Goal: Transaction & Acquisition: Purchase product/service

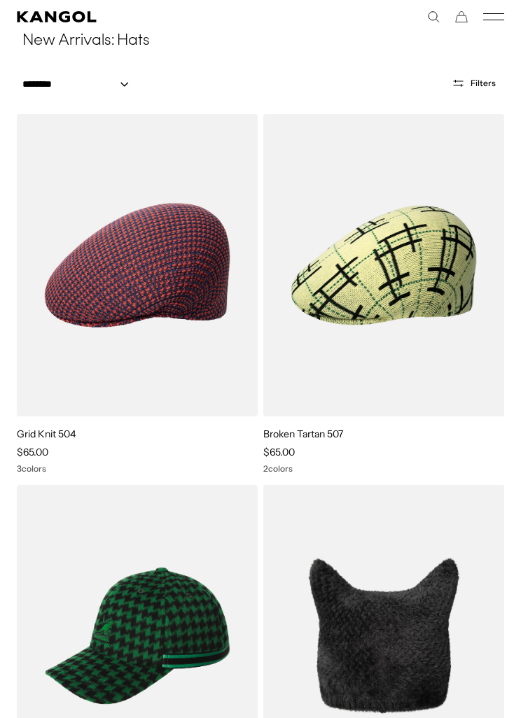
click at [0, 0] on img at bounding box center [0, 0] width 0 height 0
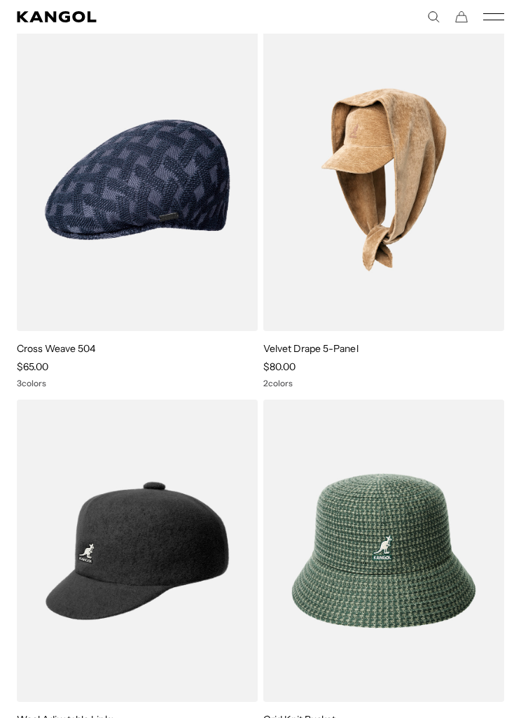
scroll to position [0, 288]
click at [0, 0] on img at bounding box center [0, 0] width 0 height 0
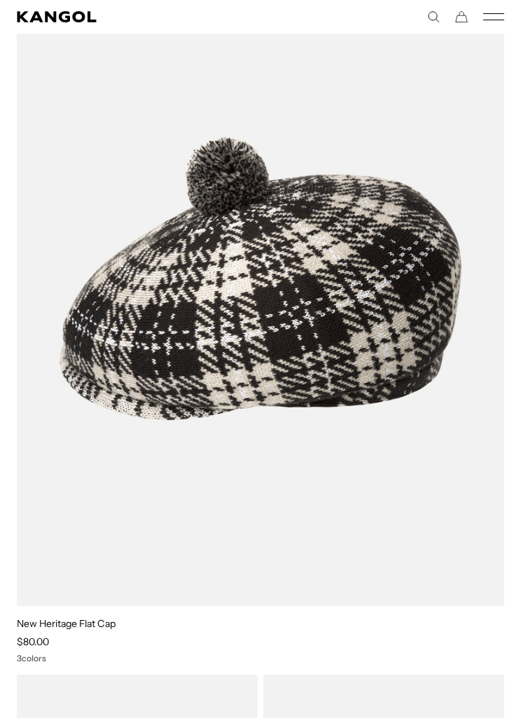
scroll to position [2441, 0]
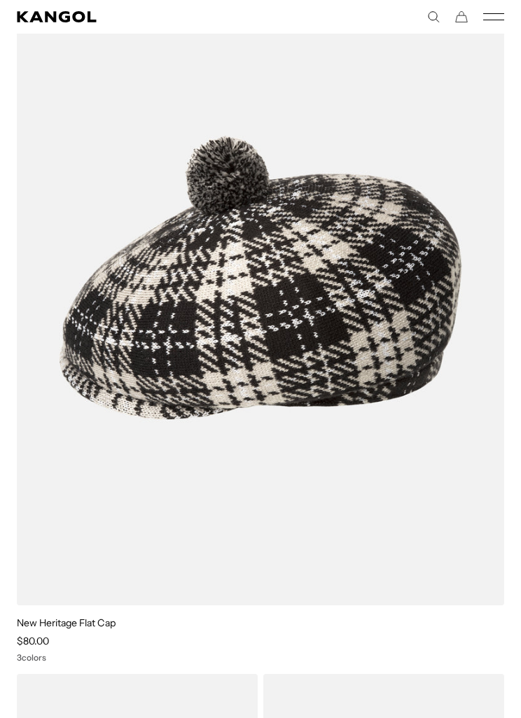
click at [0, 0] on img at bounding box center [0, 0] width 0 height 0
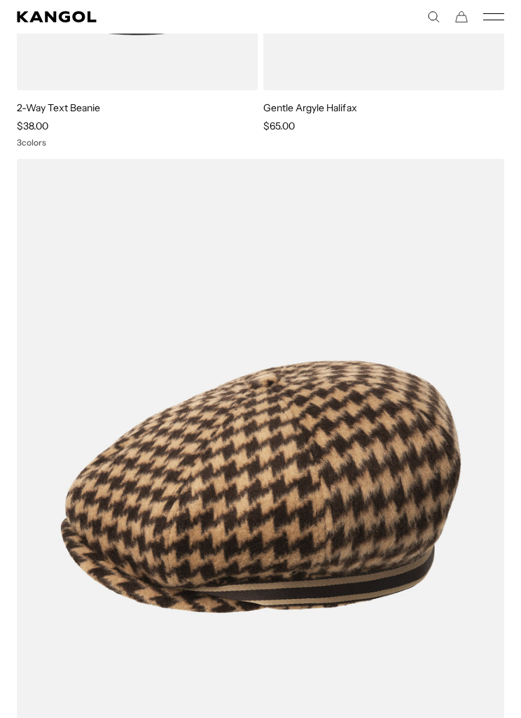
scroll to position [3683, 0]
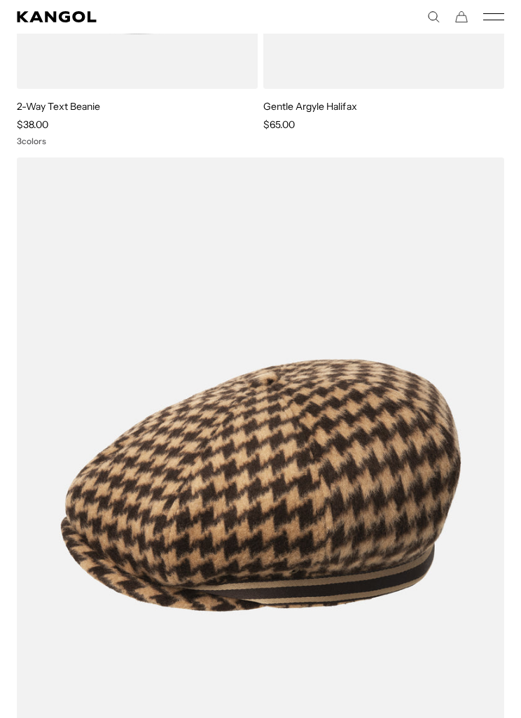
click at [0, 0] on img at bounding box center [0, 0] width 0 height 0
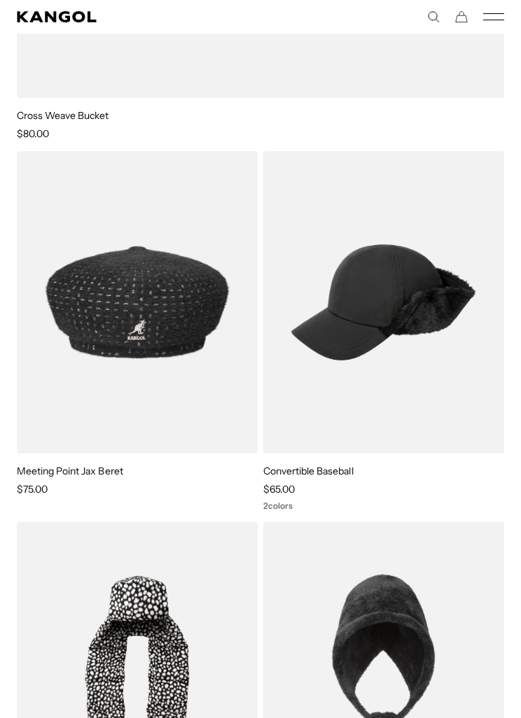
scroll to position [5862, 0]
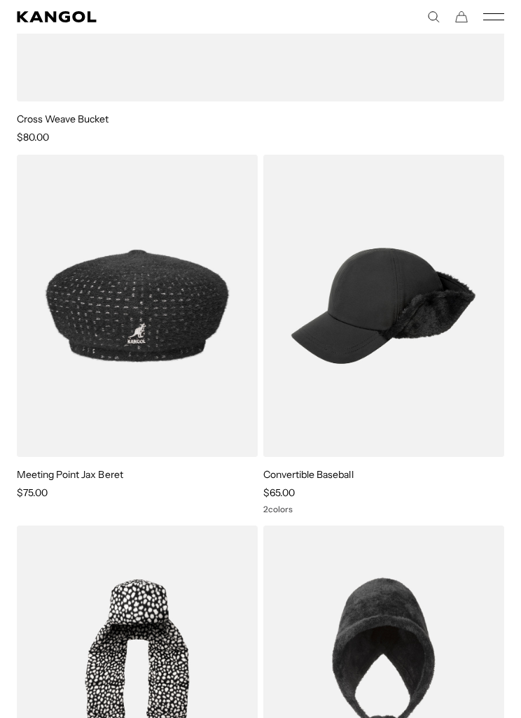
click at [0, 0] on img at bounding box center [0, 0] width 0 height 0
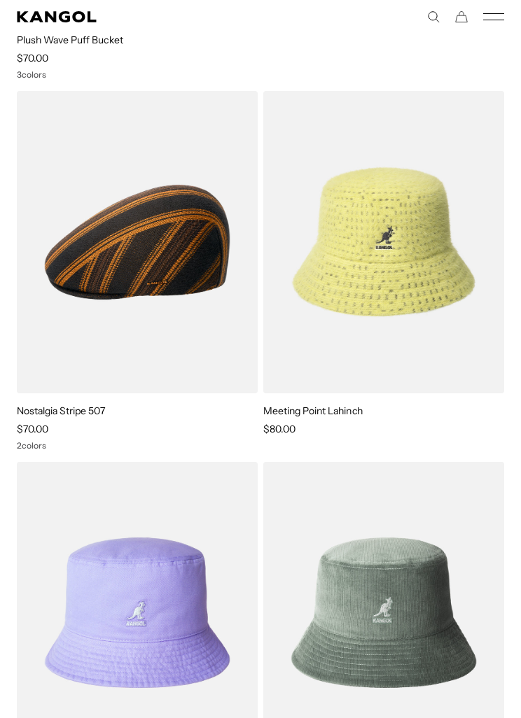
scroll to position [8844, 0]
click at [0, 0] on img at bounding box center [0, 0] width 0 height 0
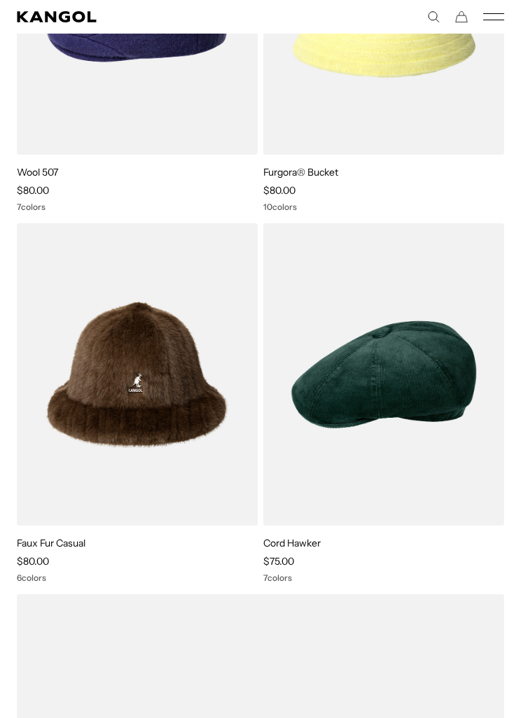
scroll to position [12017, 0]
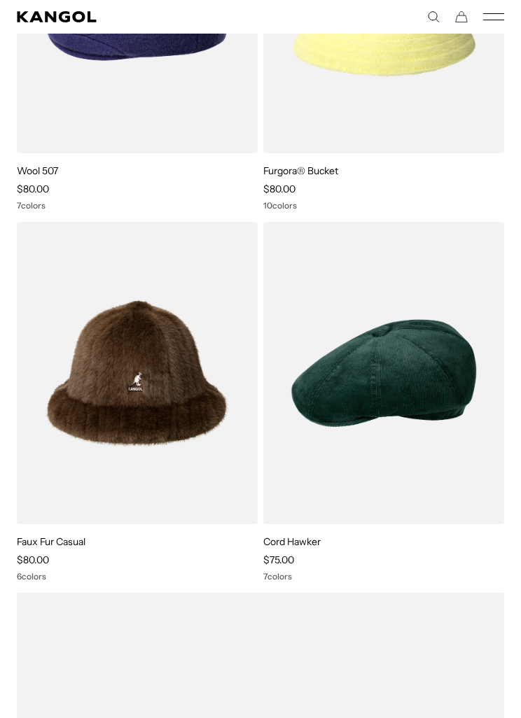
click at [0, 0] on img at bounding box center [0, 0] width 0 height 0
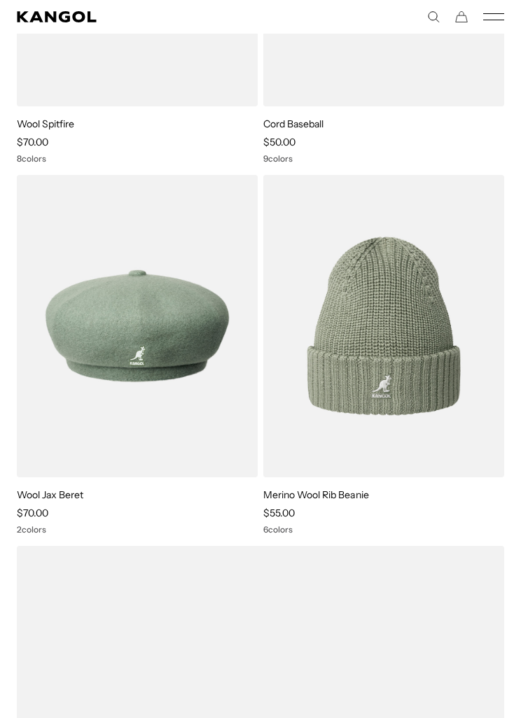
scroll to position [13530, 0]
click at [0, 0] on img at bounding box center [0, 0] width 0 height 0
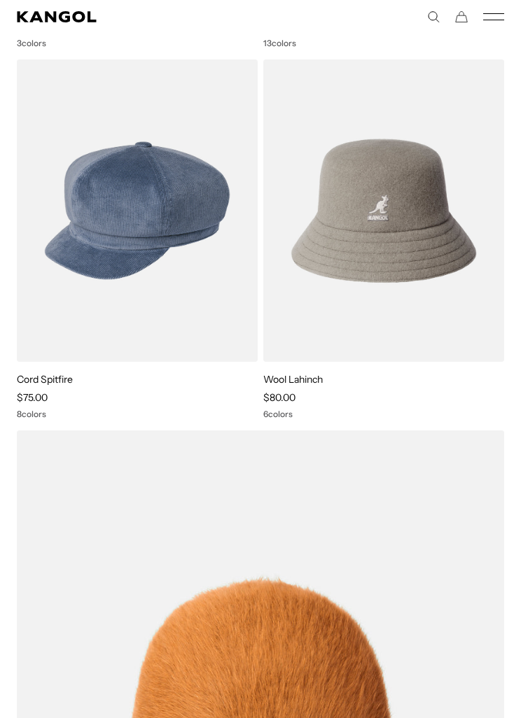
scroll to position [0, 0]
click at [0, 0] on img at bounding box center [0, 0] width 0 height 0
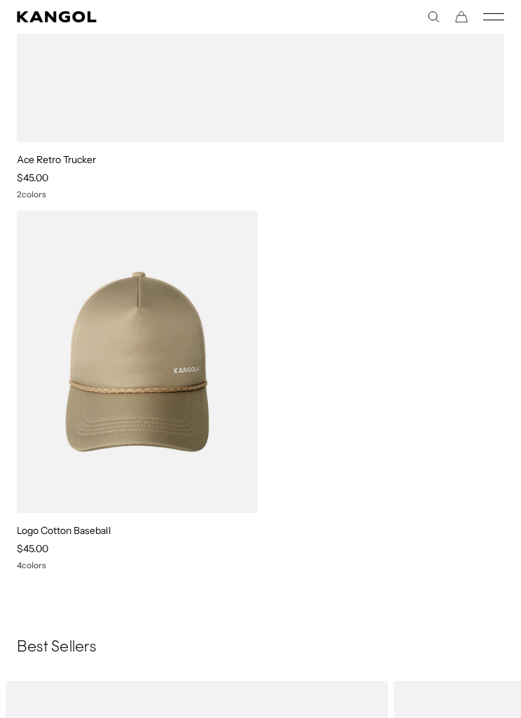
click at [494, 18] on icon "Mobile Menu" at bounding box center [493, 17] width 21 height 13
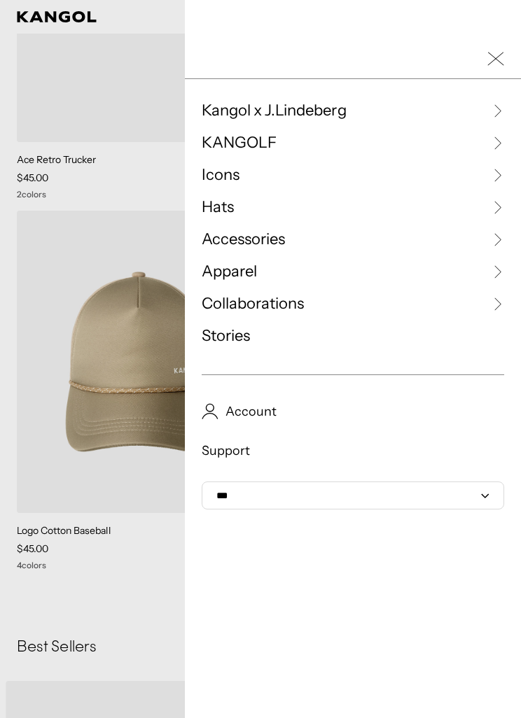
click at [299, 246] on link "Accessories" at bounding box center [353, 239] width 302 height 21
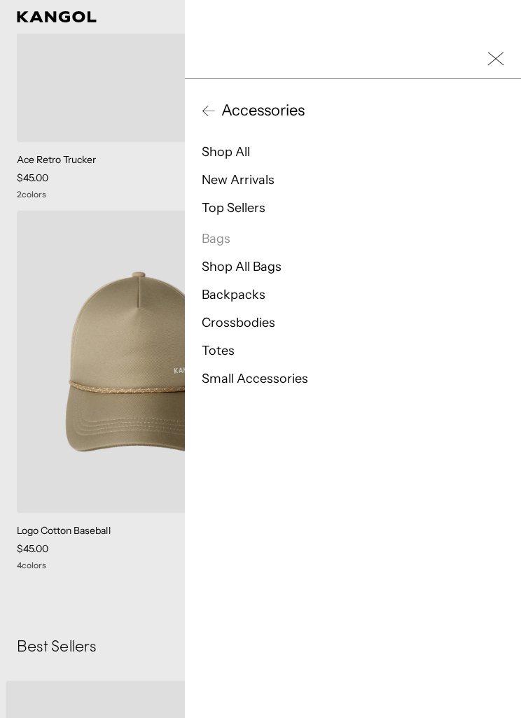
click at [263, 155] on li "Shop All" at bounding box center [353, 152] width 302 height 17
click at [239, 155] on link "Shop All" at bounding box center [226, 151] width 48 height 15
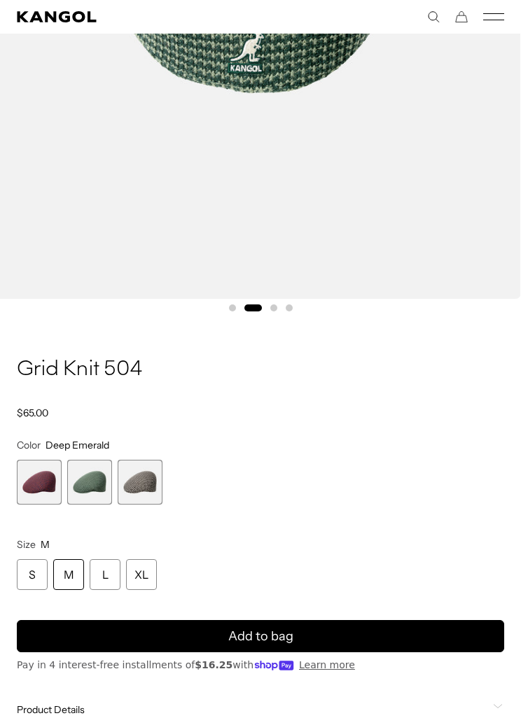
scroll to position [479, 0]
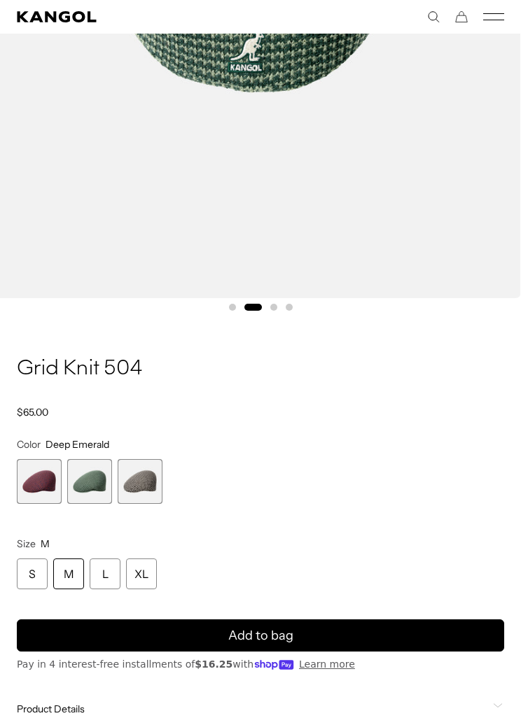
click at [37, 576] on div "S" at bounding box center [32, 574] width 31 height 31
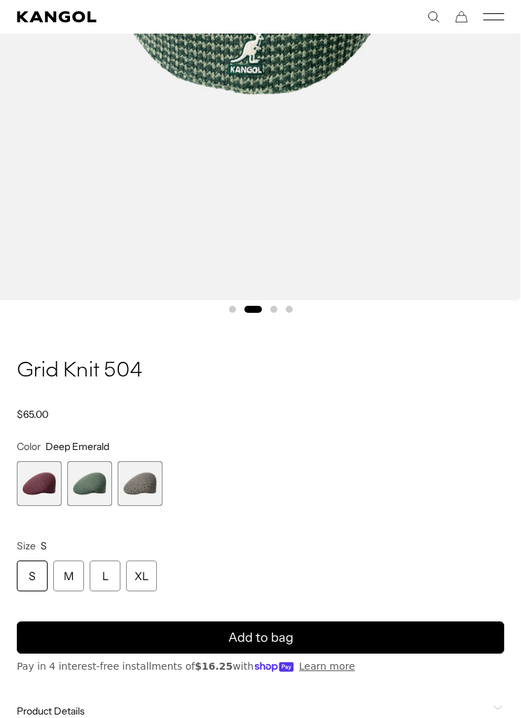
scroll to position [480, 0]
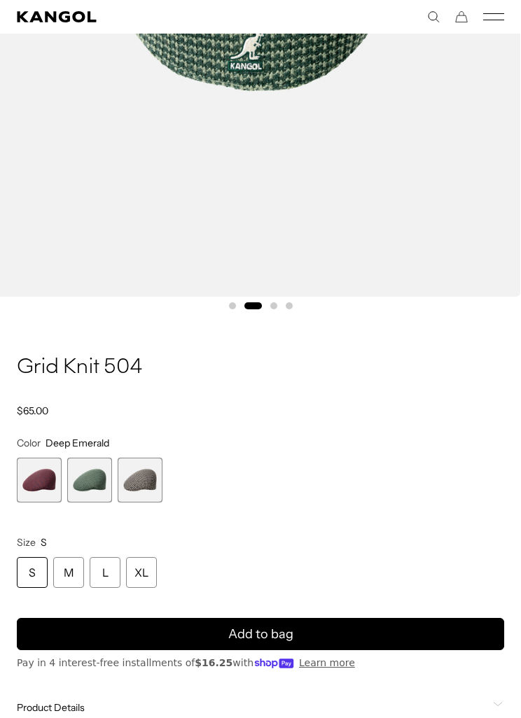
click at [319, 634] on button "Add to bag" at bounding box center [260, 634] width 487 height 32
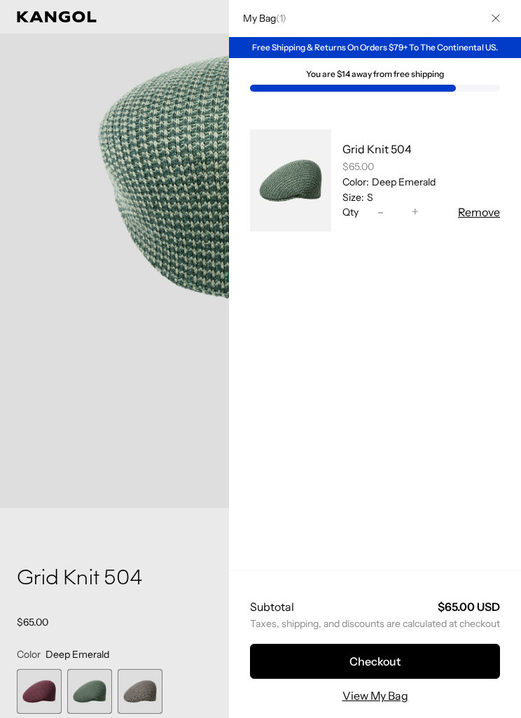
scroll to position [0, 288]
click at [189, 448] on div at bounding box center [260, 359] width 521 height 718
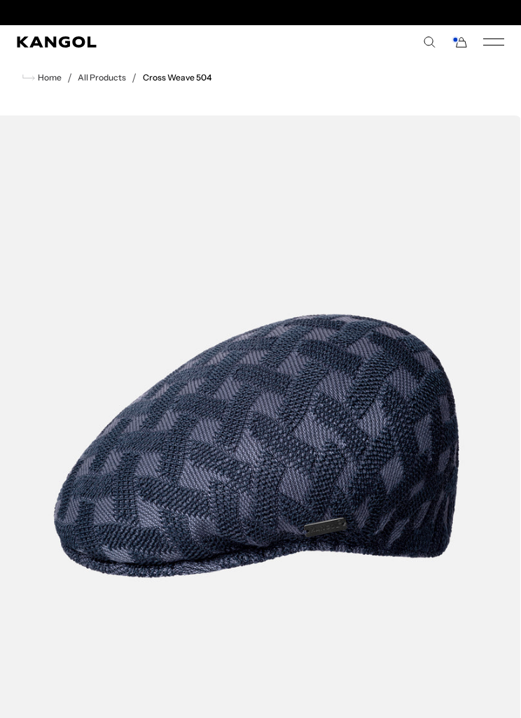
scroll to position [0, 288]
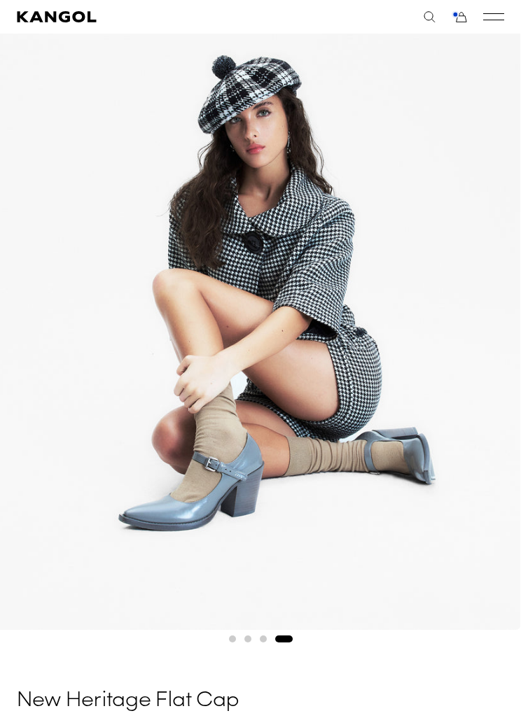
scroll to position [120, 0]
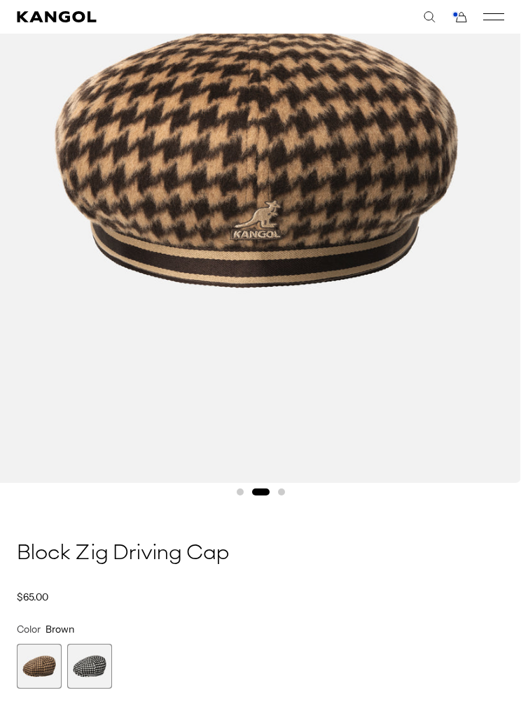
scroll to position [296, 0]
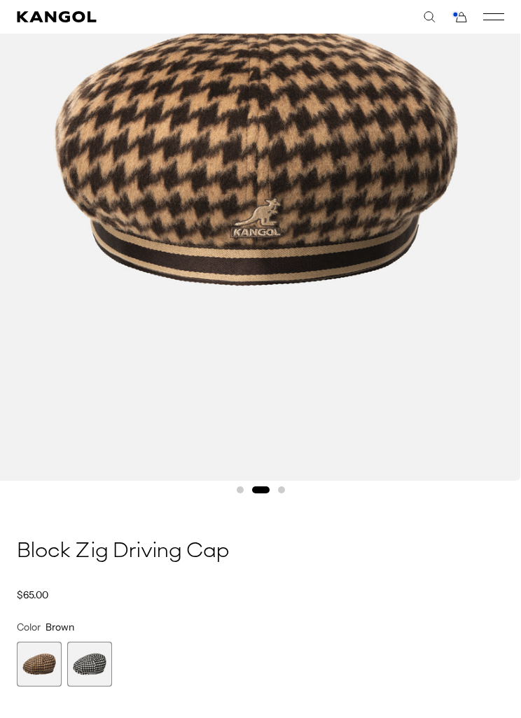
click at [106, 673] on span "2 of 2" at bounding box center [89, 664] width 45 height 45
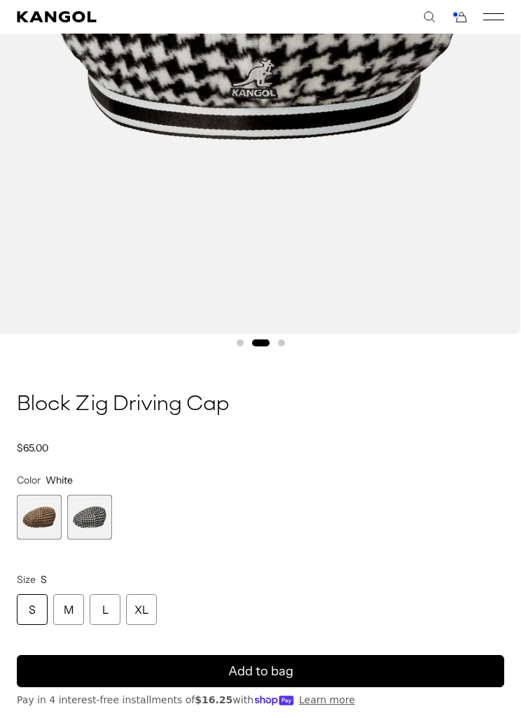
scroll to position [447, 0]
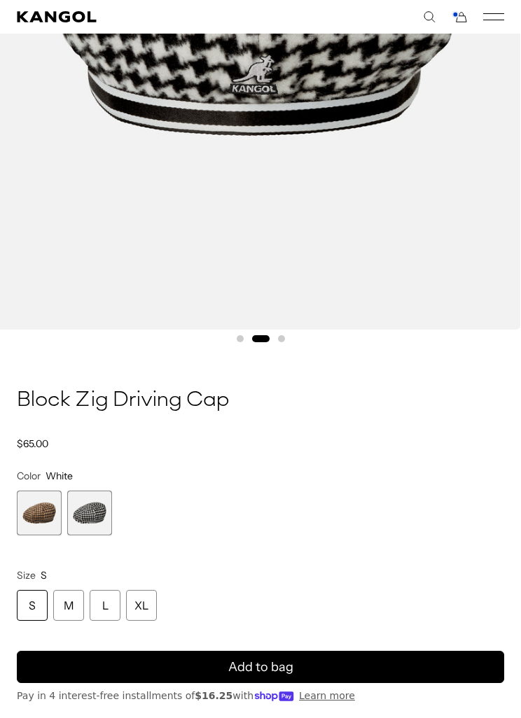
click at [46, 598] on div "S" at bounding box center [32, 605] width 31 height 31
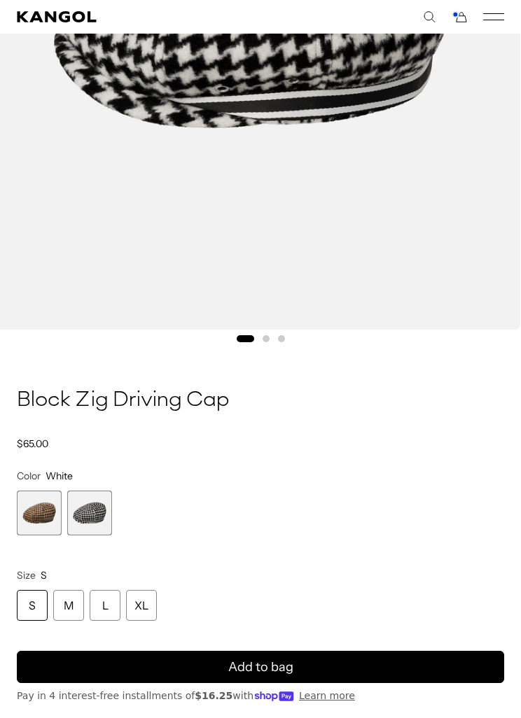
click at [35, 603] on div "S" at bounding box center [32, 605] width 31 height 31
click at [268, 668] on icon "submit" at bounding box center [261, 668] width 26 height 26
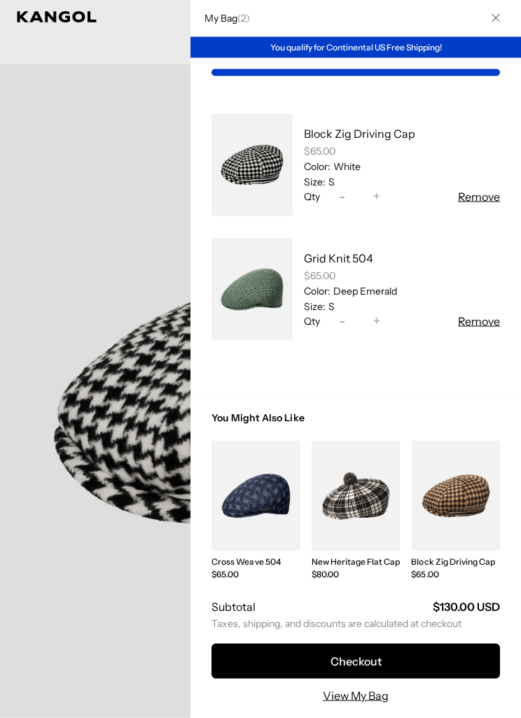
scroll to position [0, 0]
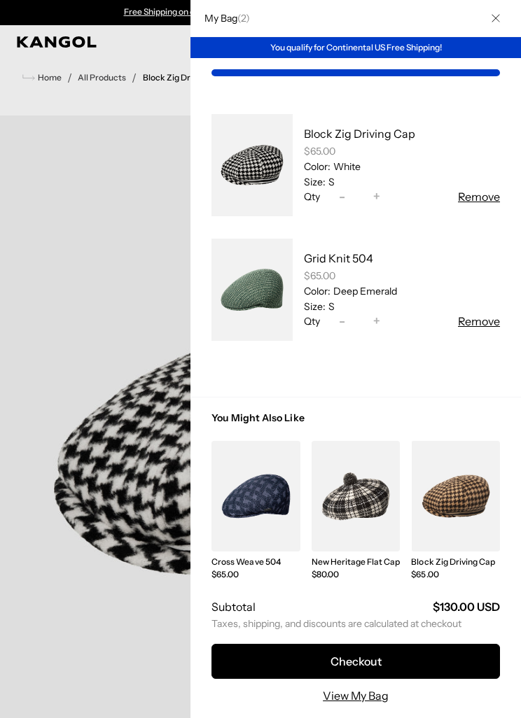
click at [160, 651] on div at bounding box center [260, 359] width 521 height 718
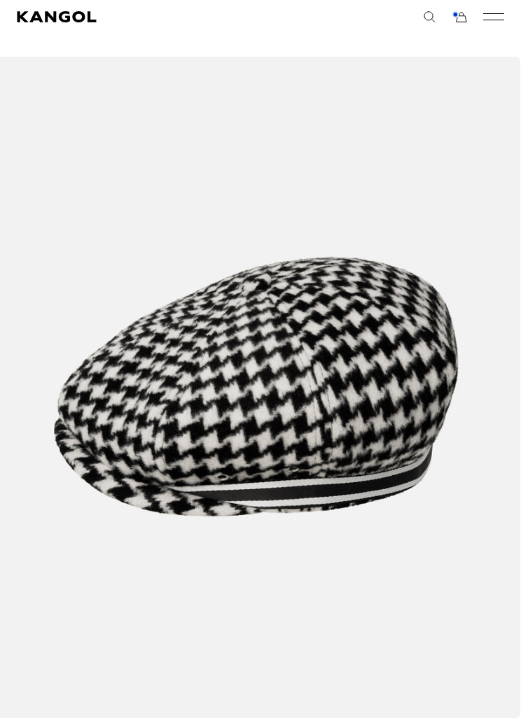
scroll to position [0, 288]
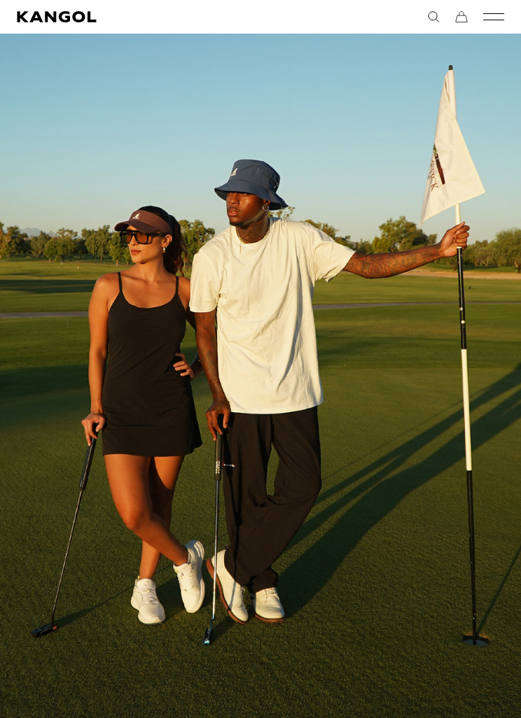
scroll to position [1443, 0]
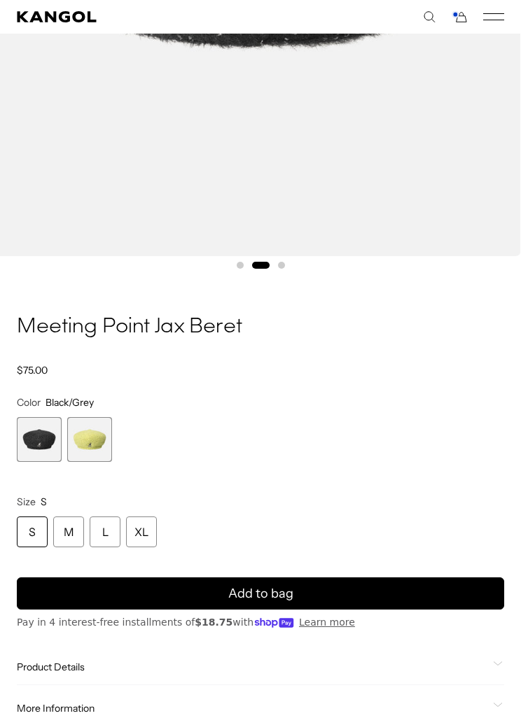
click at [245, 601] on span "Add to bag" at bounding box center [260, 594] width 65 height 19
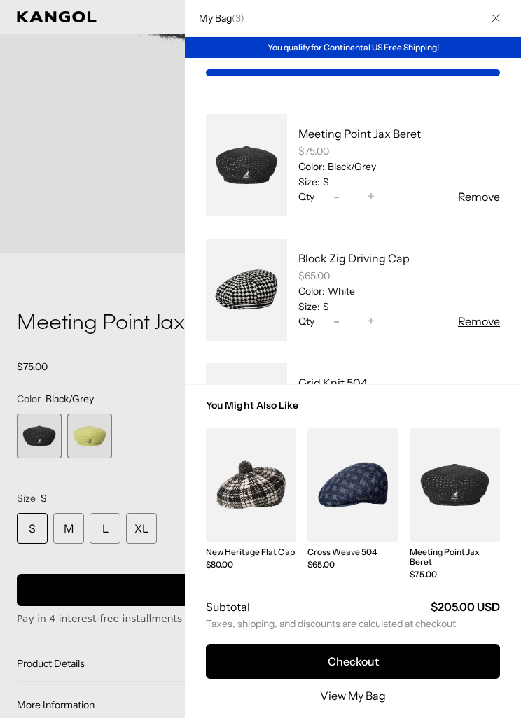
scroll to position [0, 288]
click at [127, 305] on div at bounding box center [260, 359] width 521 height 718
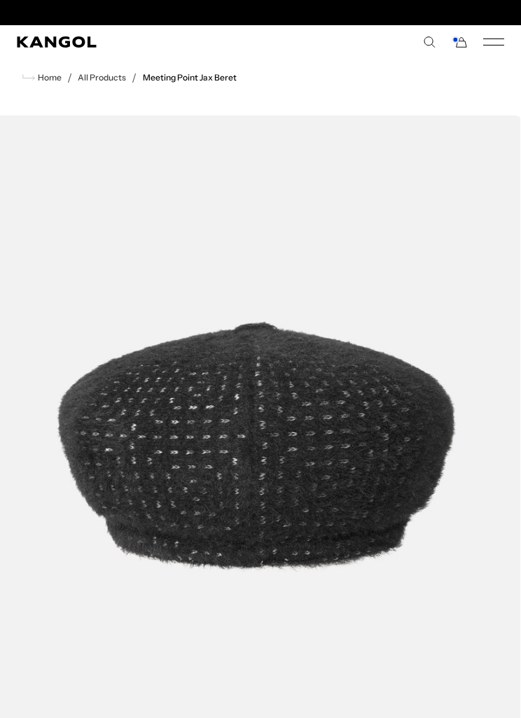
scroll to position [0, 0]
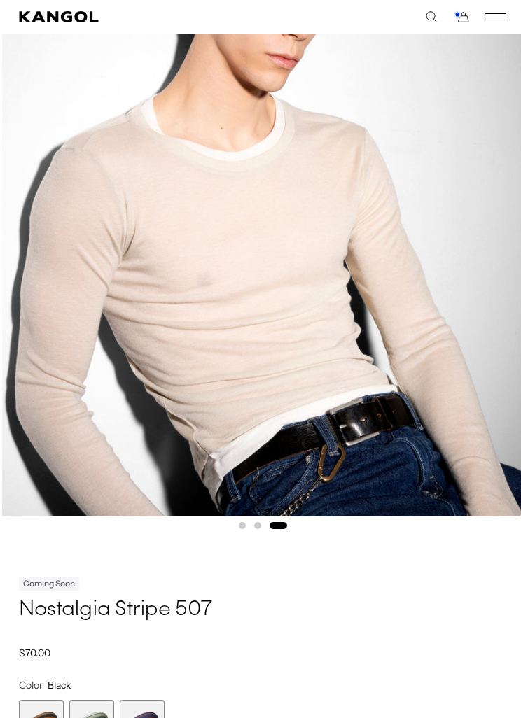
scroll to position [260, 0]
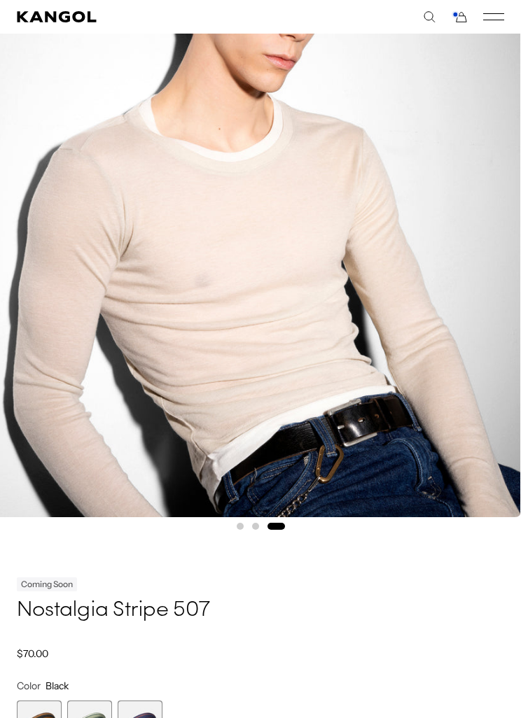
click at [151, 718] on span "3 of 3" at bounding box center [140, 723] width 45 height 45
click at [94, 718] on span "2 of 3" at bounding box center [89, 723] width 45 height 45
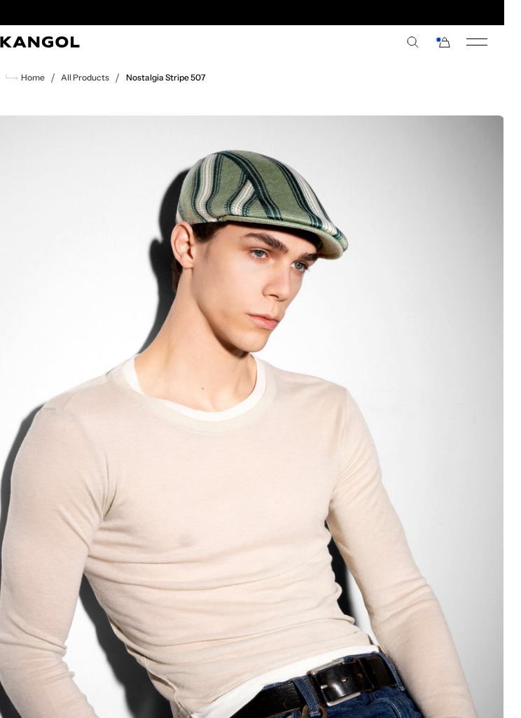
scroll to position [0, 288]
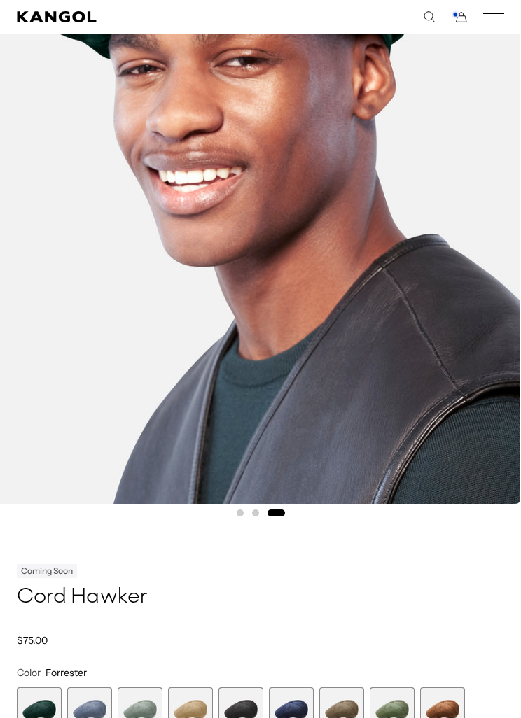
scroll to position [286, 0]
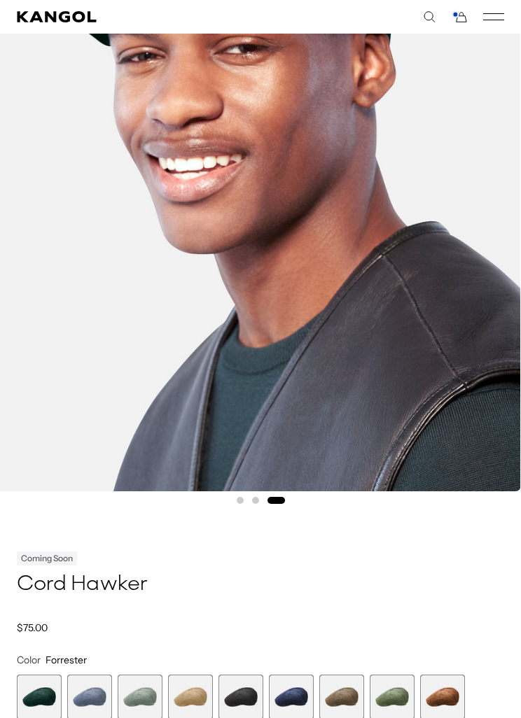
click at [88, 691] on span "2 of 9" at bounding box center [89, 697] width 45 height 45
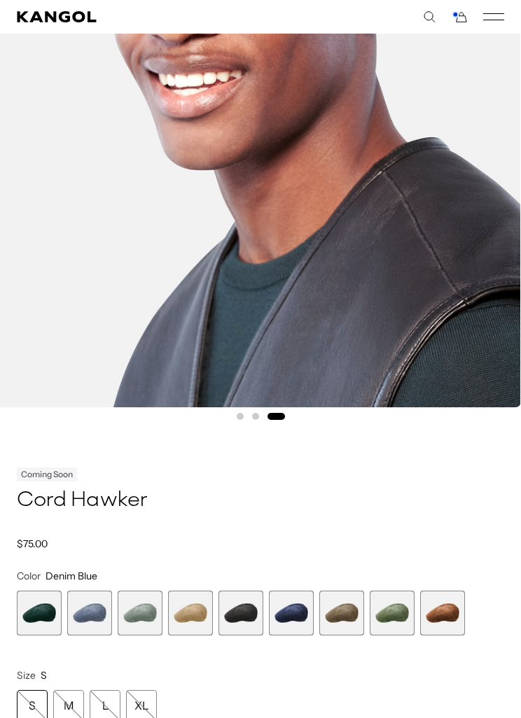
scroll to position [0, 288]
click at [388, 618] on span "8 of 9" at bounding box center [392, 613] width 45 height 45
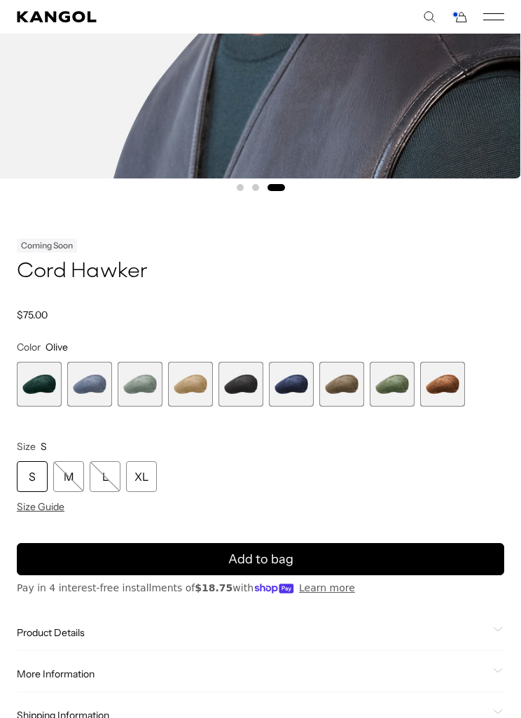
scroll to position [622, 0]
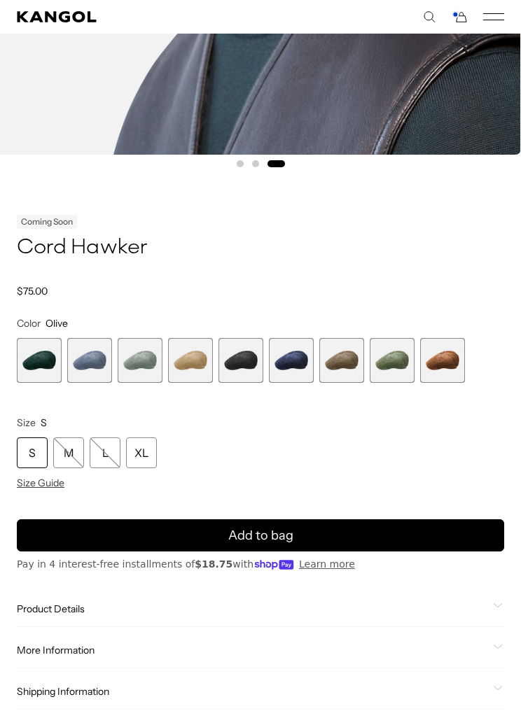
click at [38, 444] on div "S" at bounding box center [32, 453] width 31 height 31
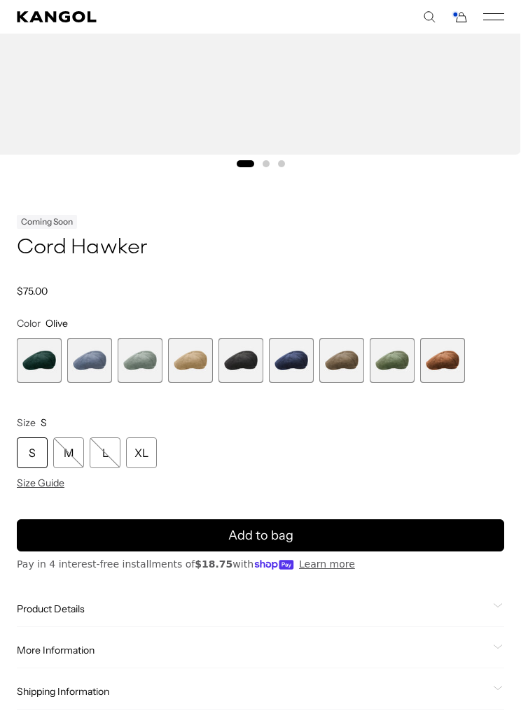
click at [342, 538] on button "Add to bag" at bounding box center [260, 535] width 487 height 32
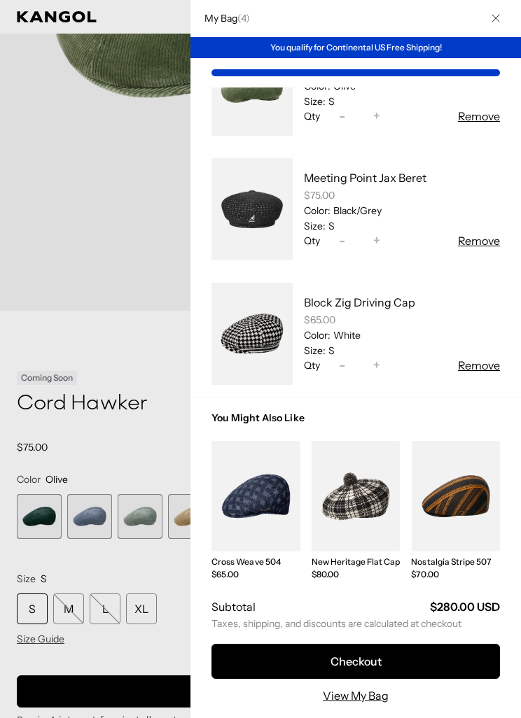
scroll to position [73, 0]
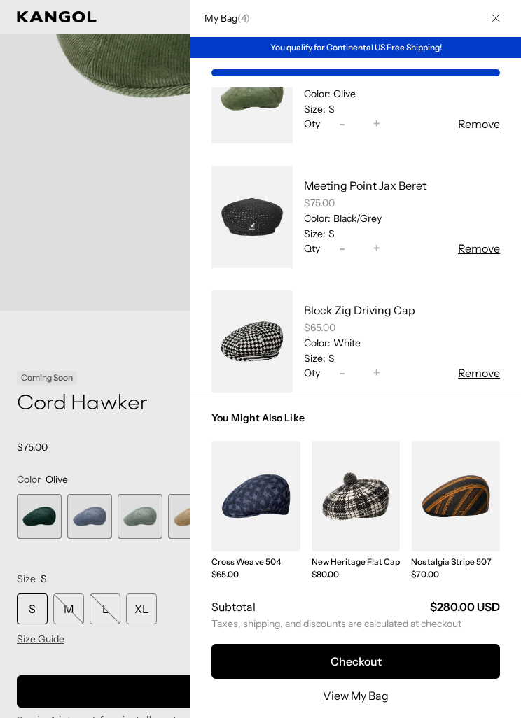
click at [182, 449] on div at bounding box center [260, 359] width 521 height 718
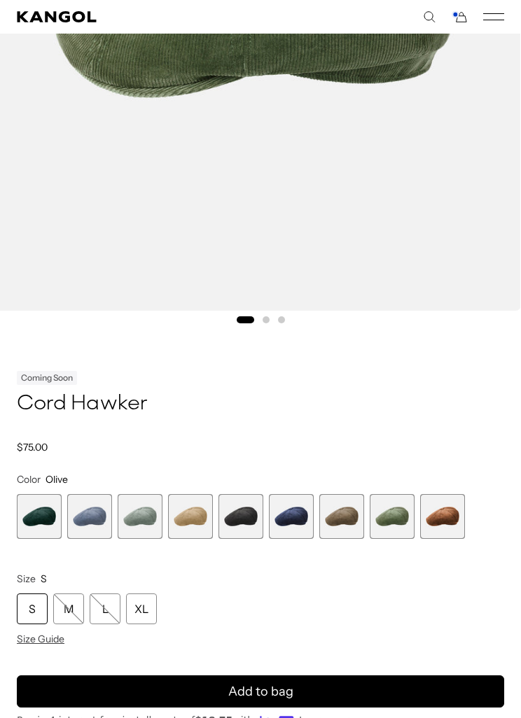
scroll to position [0, 0]
click at [436, 516] on span "9 of 9" at bounding box center [442, 516] width 45 height 45
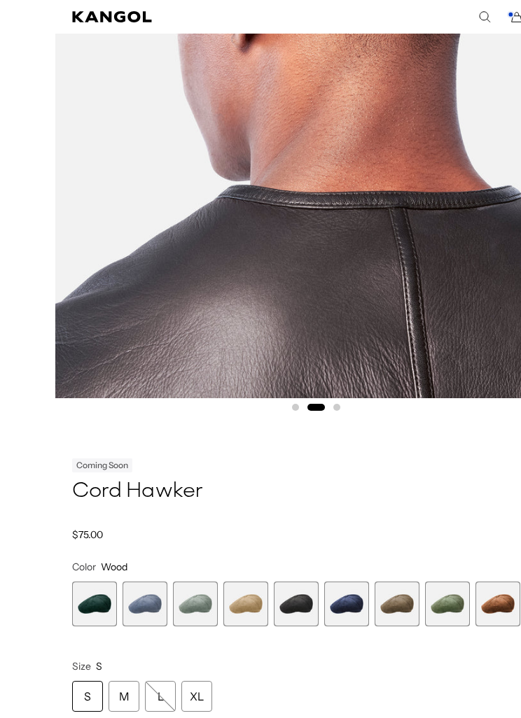
scroll to position [384, 0]
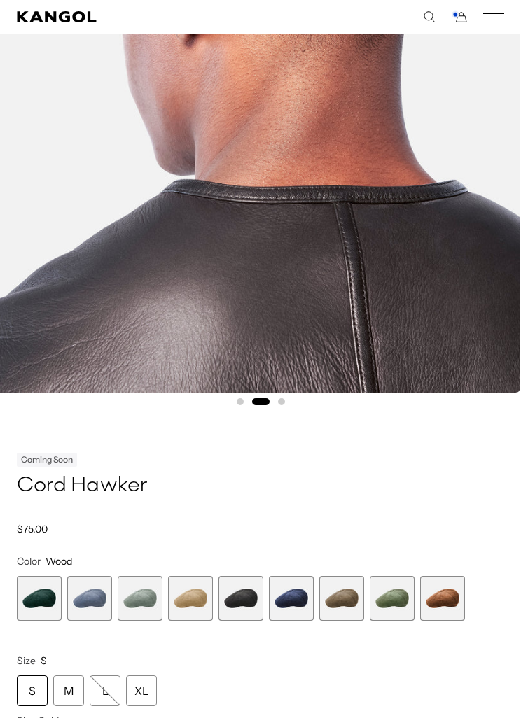
click at [398, 608] on span "8 of 9" at bounding box center [392, 598] width 45 height 45
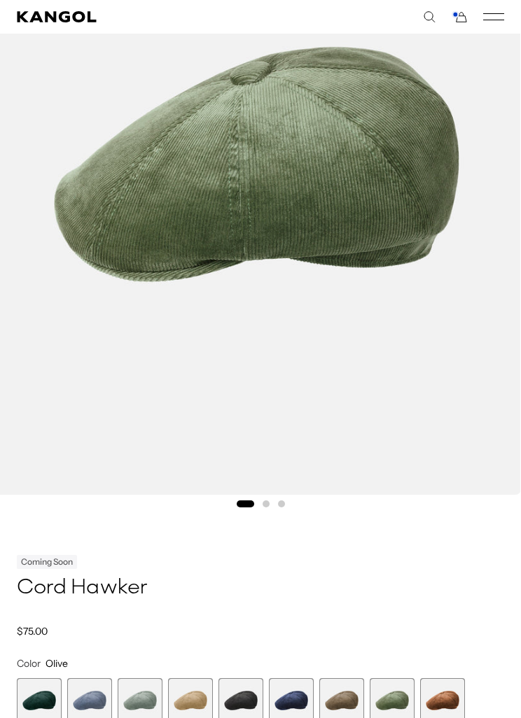
scroll to position [364, 0]
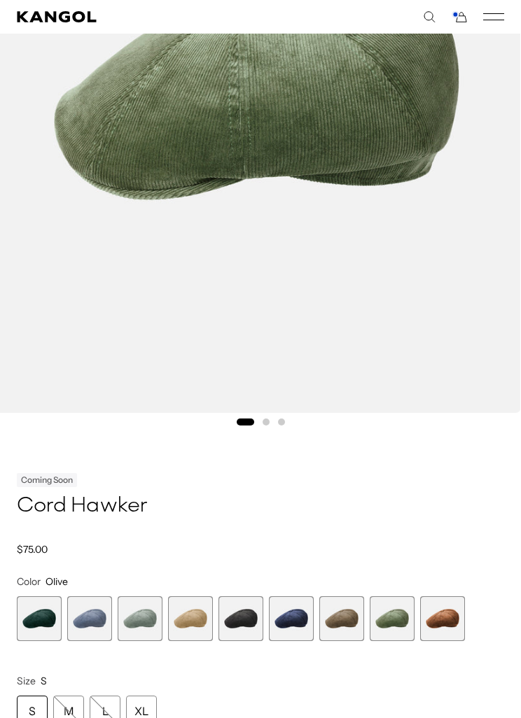
click at [307, 623] on span "6 of 9" at bounding box center [291, 618] width 45 height 45
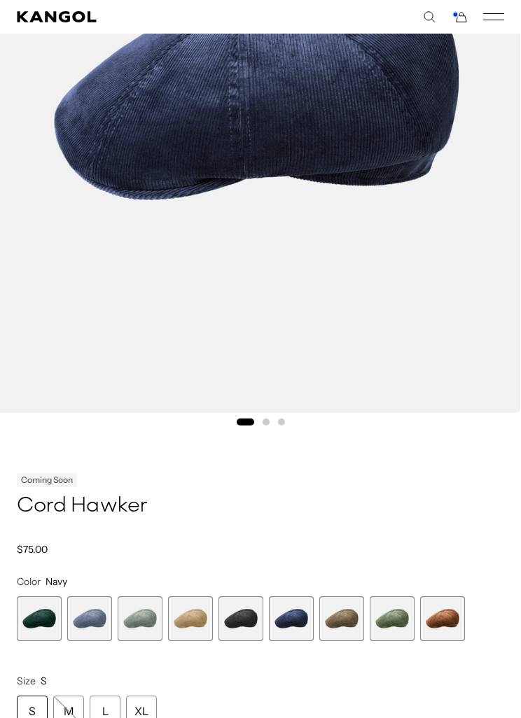
click at [94, 608] on span "2 of 9" at bounding box center [89, 618] width 45 height 45
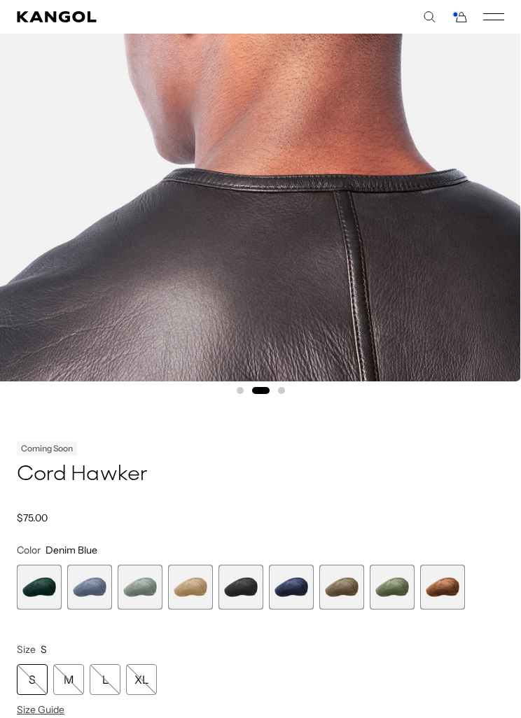
click at [88, 594] on span "2 of 9" at bounding box center [89, 587] width 45 height 45
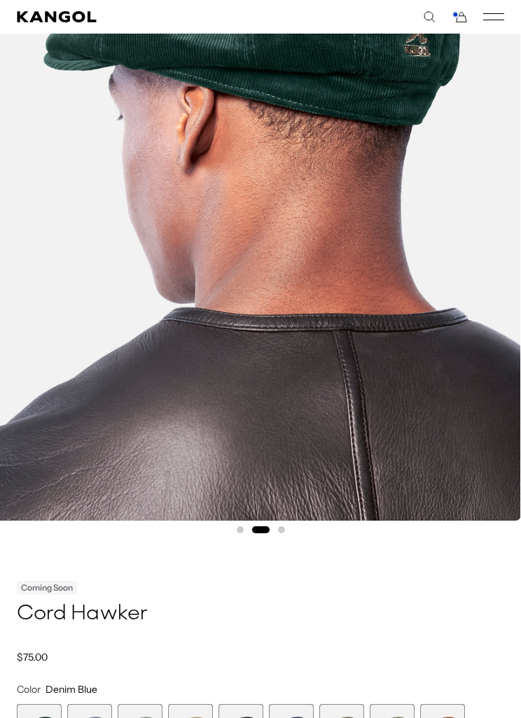
scroll to position [261, 0]
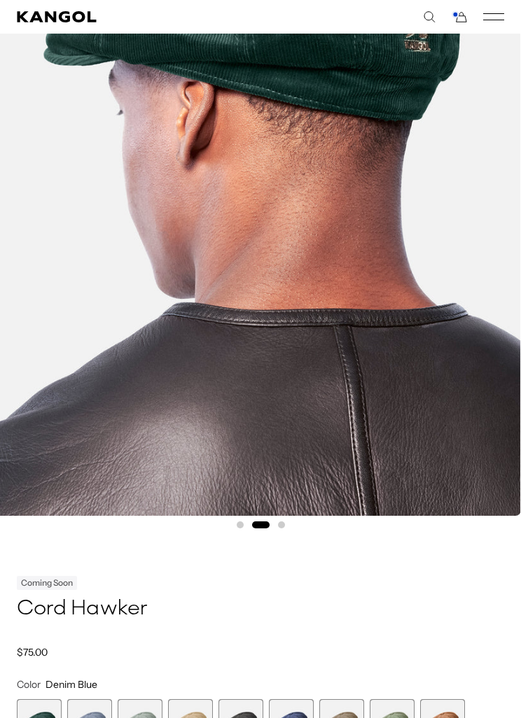
click at [94, 711] on span "2 of 9" at bounding box center [89, 721] width 45 height 45
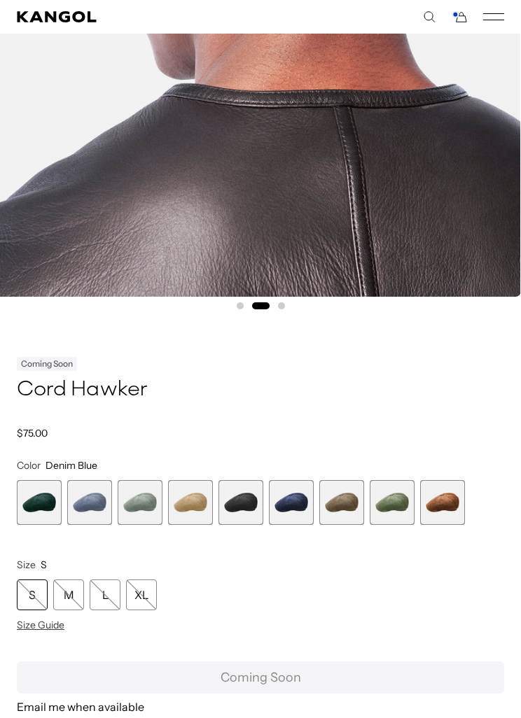
scroll to position [480, 0]
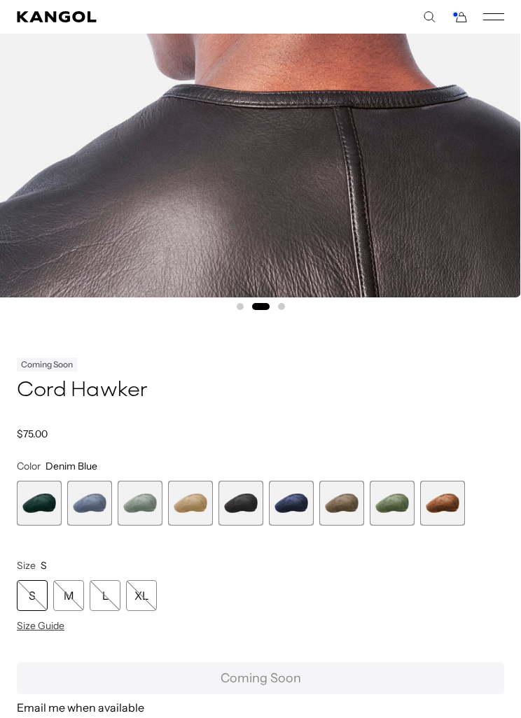
click at [403, 495] on span "8 of 9" at bounding box center [392, 503] width 45 height 45
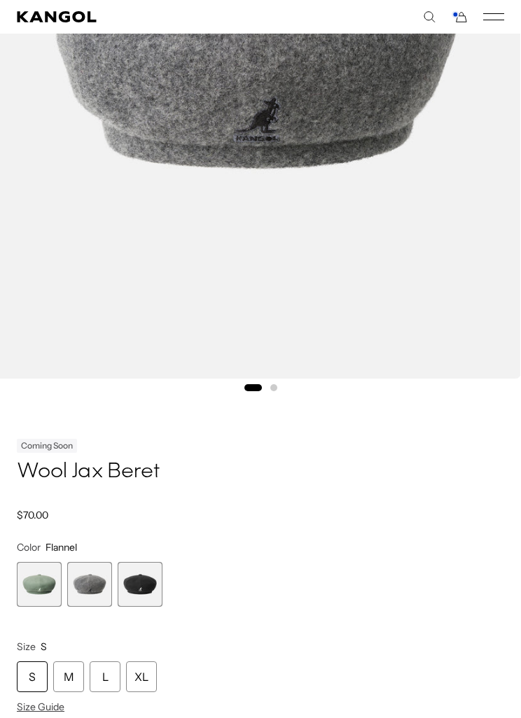
click at [141, 600] on span "3 of 3" at bounding box center [140, 584] width 45 height 45
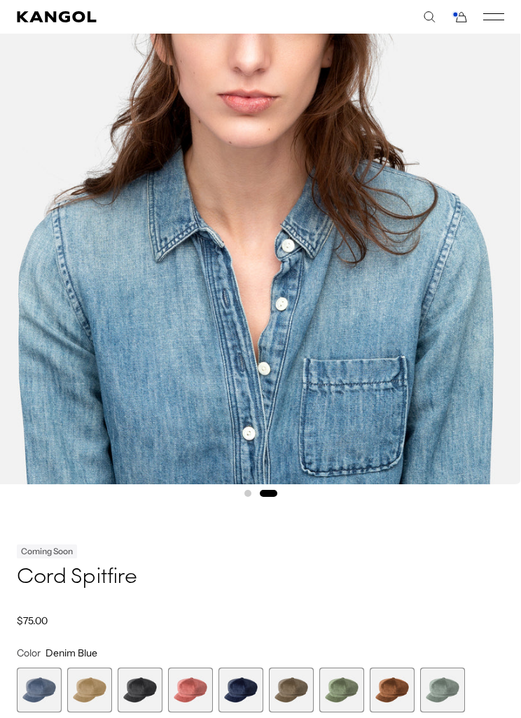
scroll to position [291, 0]
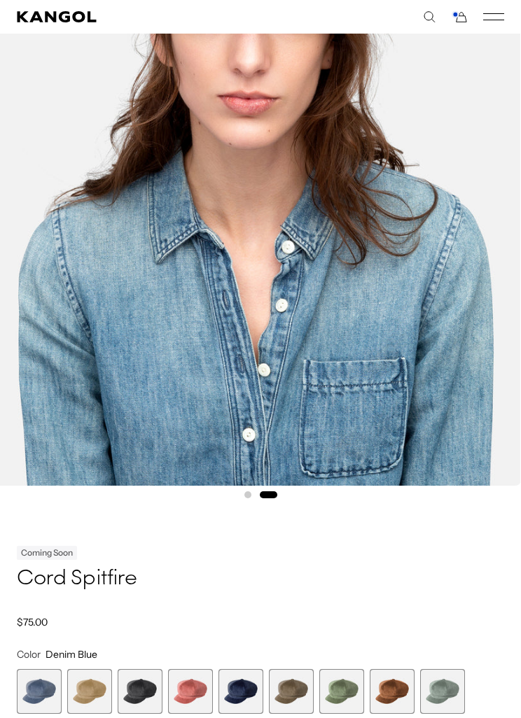
click at [205, 692] on span "4 of 9" at bounding box center [190, 691] width 45 height 45
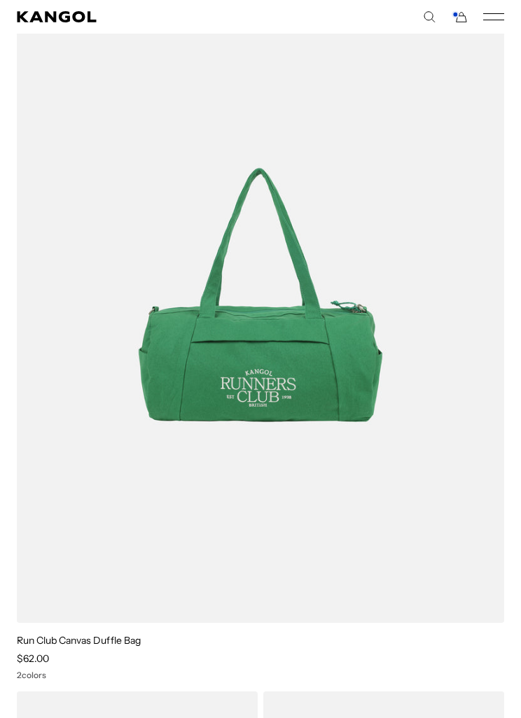
scroll to position [2361, 0]
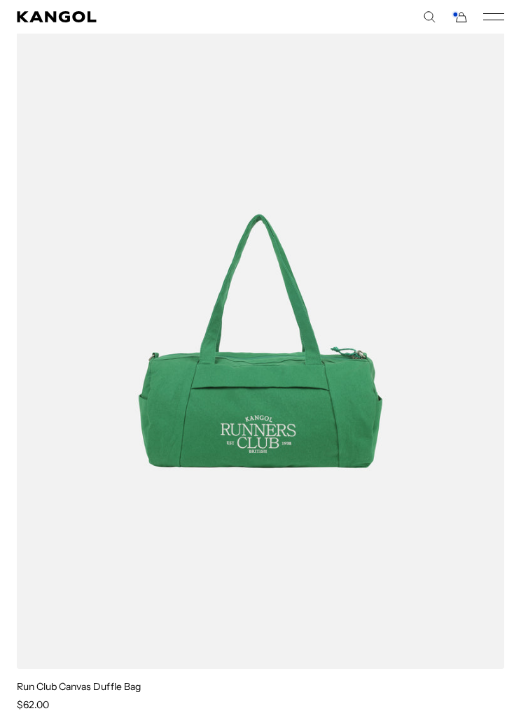
click at [485, 6] on comp-header "Kangol x J.Lindeberg Kangol x J.Lindeberg Men's Shop All Headwear Tops Outerwea…" at bounding box center [260, 17] width 521 height 34
click at [483, 11] on icon "Mobile Menu" at bounding box center [493, 17] width 21 height 13
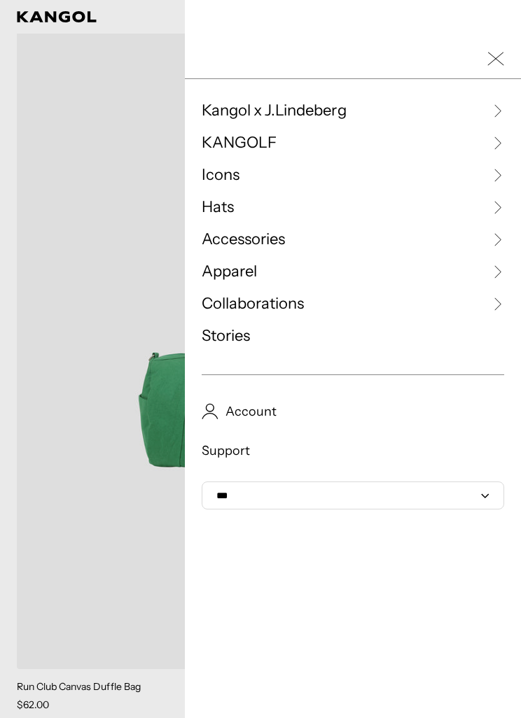
scroll to position [0, 288]
click at [272, 272] on link "Apparel" at bounding box center [353, 271] width 302 height 21
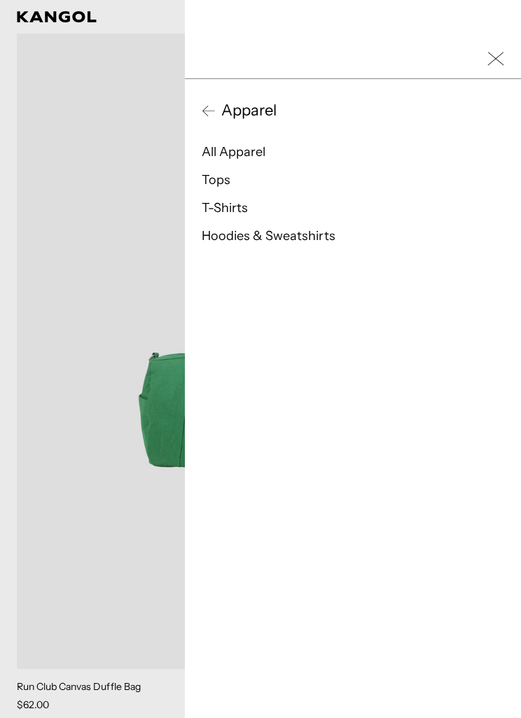
click at [239, 173] on li "Tops" at bounding box center [353, 180] width 302 height 17
click at [263, 158] on link "All Apparel" at bounding box center [234, 151] width 64 height 15
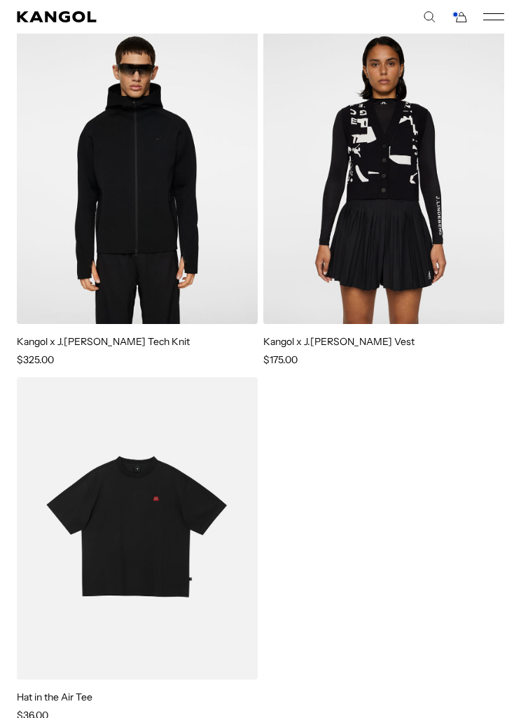
scroll to position [5996, 0]
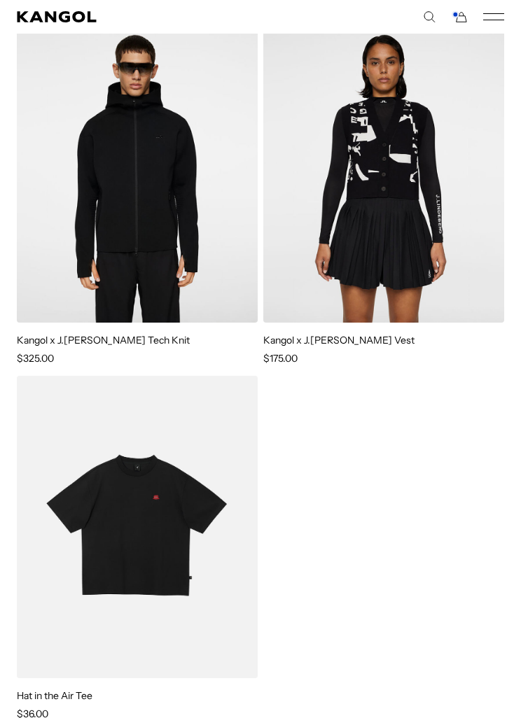
click at [454, 18] on icon "Cart" at bounding box center [459, 17] width 17 height 13
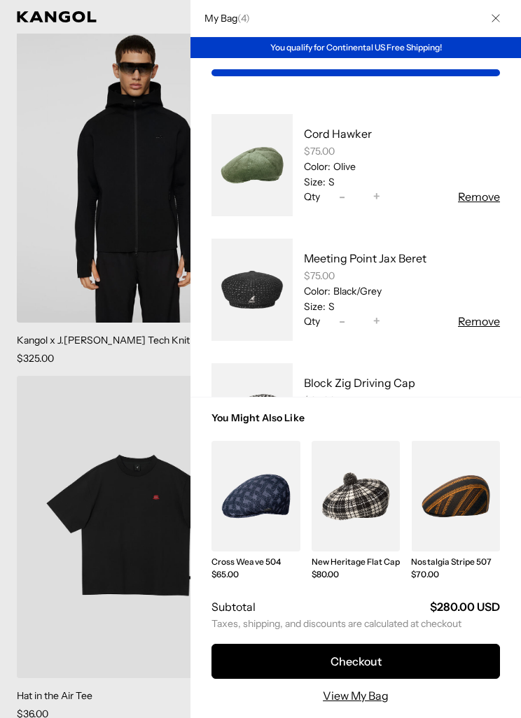
scroll to position [0, 0]
click at [261, 304] on link "My Bag" at bounding box center [251, 289] width 81 height 113
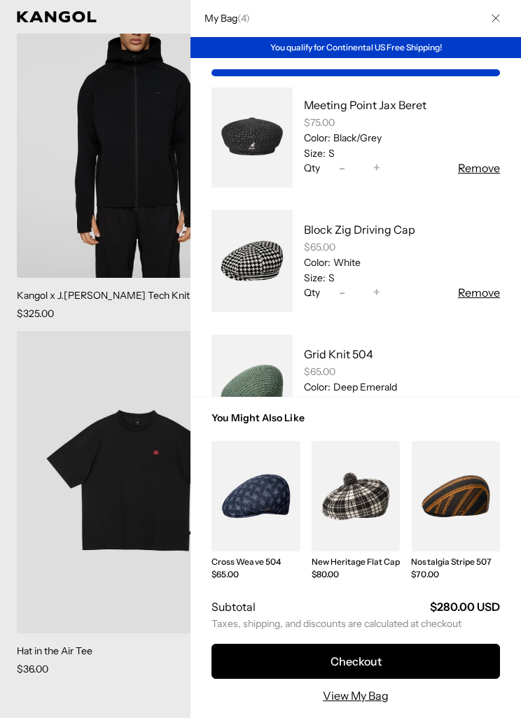
scroll to position [157, 0]
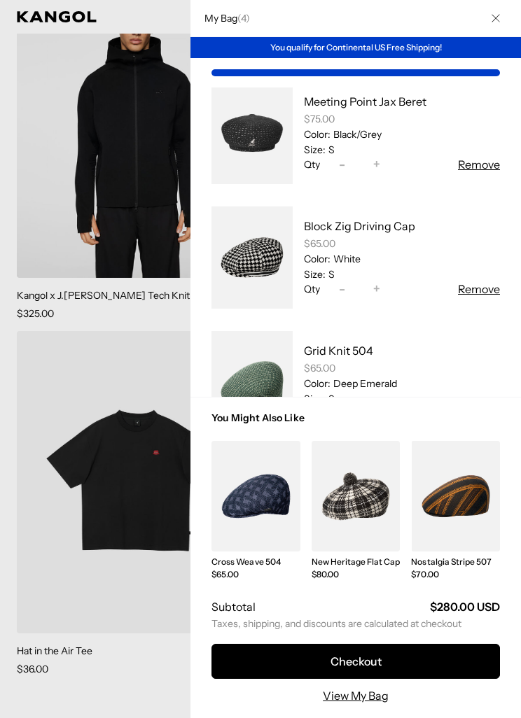
click at [254, 267] on link "My Bag" at bounding box center [251, 257] width 81 height 113
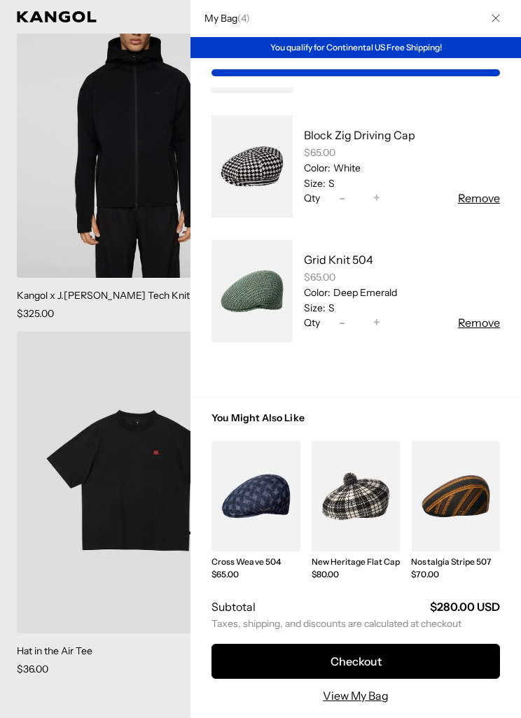
scroll to position [247, 0]
click at [261, 307] on link "My Bag" at bounding box center [251, 291] width 81 height 113
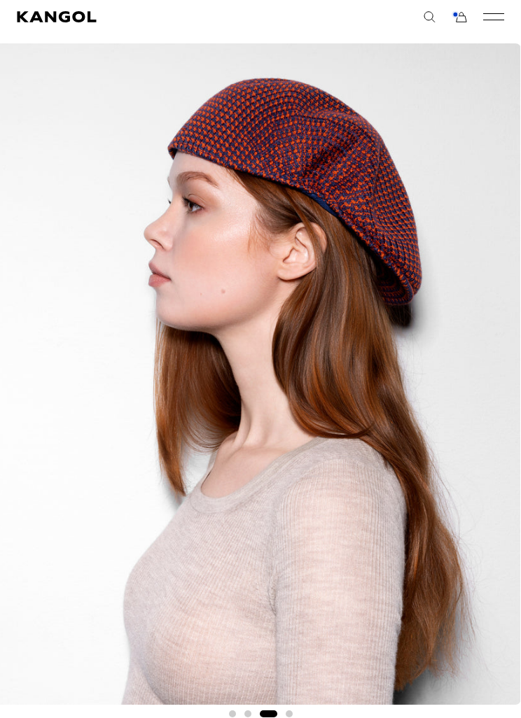
scroll to position [0, 288]
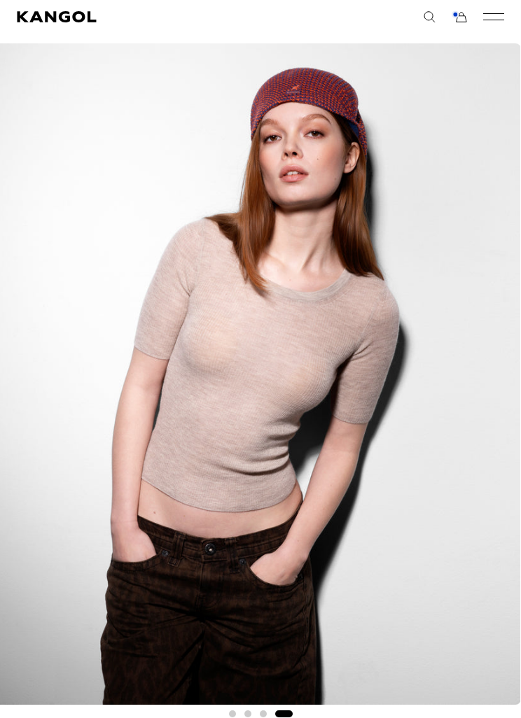
click at [453, 20] on icon "Cart" at bounding box center [459, 17] width 17 height 13
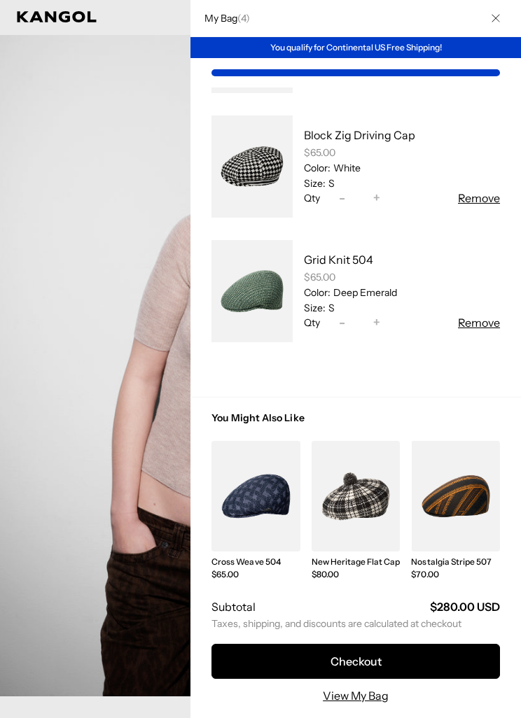
scroll to position [247, 0]
click at [471, 328] on button "Remove" at bounding box center [479, 323] width 42 height 17
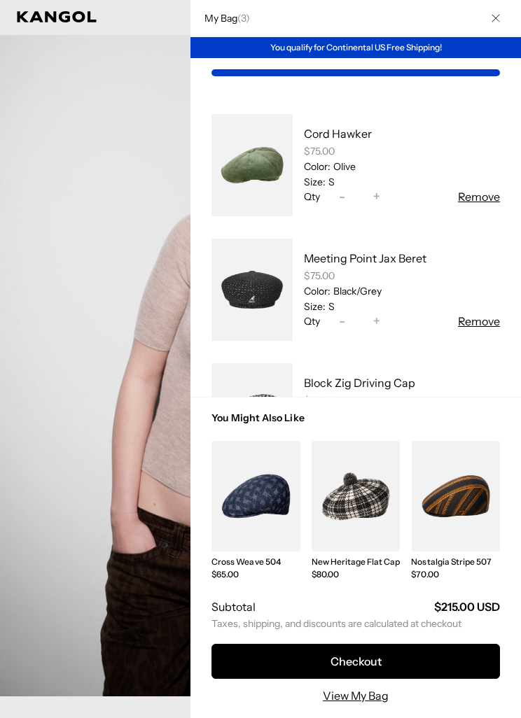
scroll to position [0, 0]
click at [253, 294] on link "My Bag" at bounding box center [251, 289] width 81 height 113
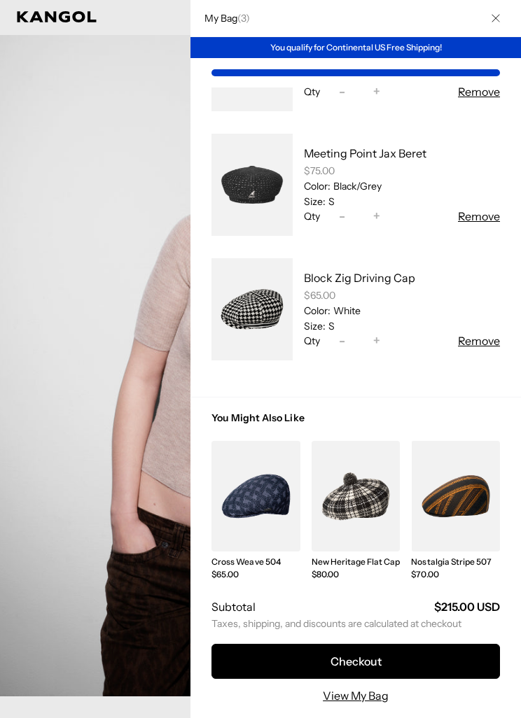
scroll to position [106, 0]
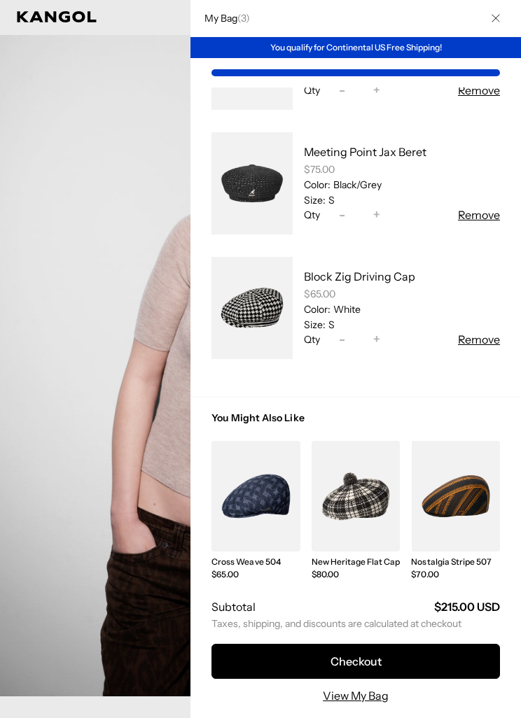
click at [269, 305] on link "My Bag" at bounding box center [251, 307] width 81 height 113
click at [258, 175] on link "My Bag" at bounding box center [251, 183] width 81 height 113
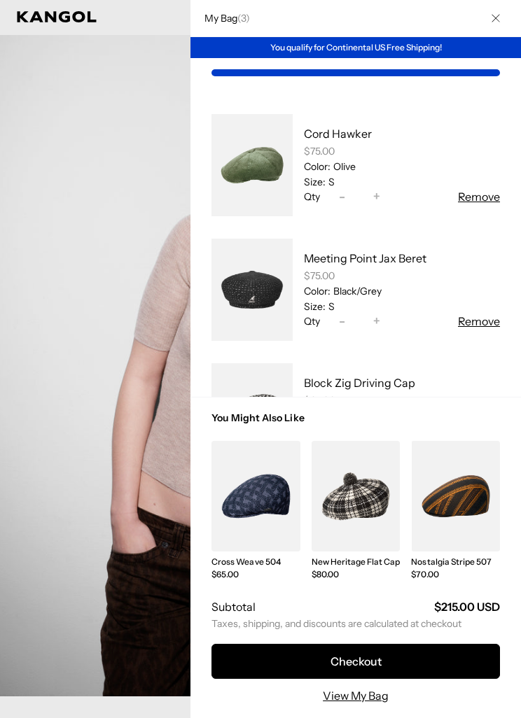
scroll to position [0, 288]
click at [280, 156] on link "My Bag" at bounding box center [251, 165] width 81 height 113
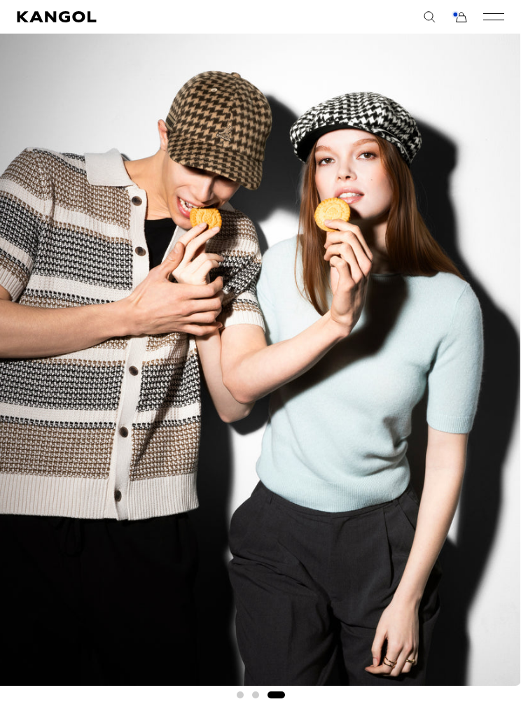
scroll to position [89, 0]
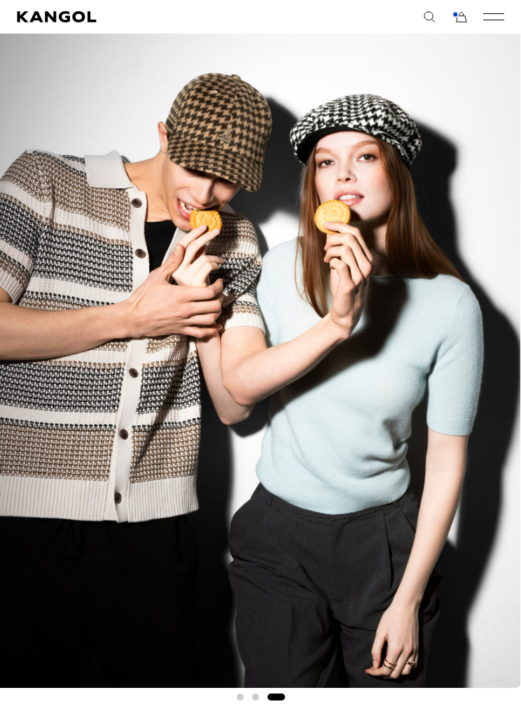
click at [452, 11] on icon "Cart" at bounding box center [459, 17] width 17 height 13
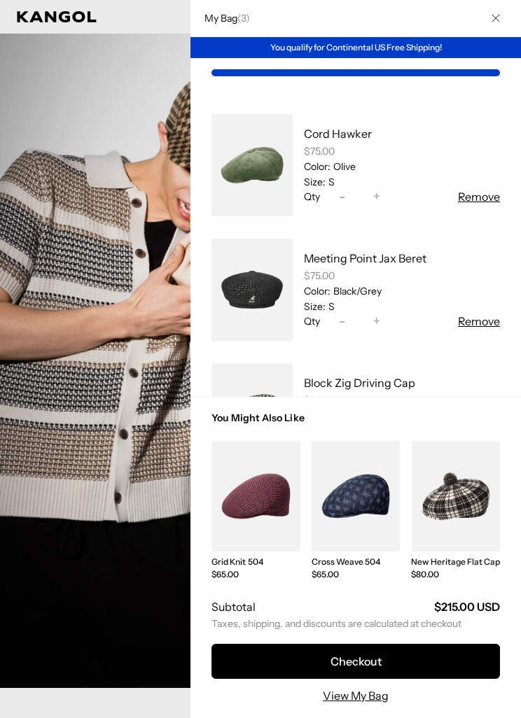
scroll to position [0, 0]
click at [146, 601] on div at bounding box center [260, 359] width 521 height 718
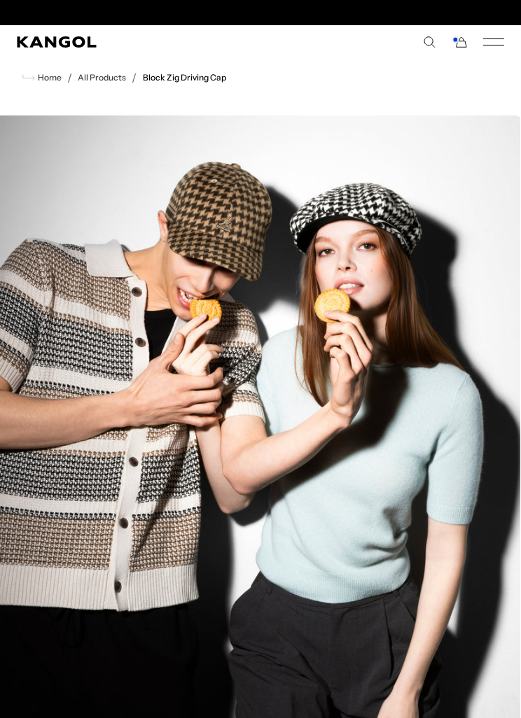
scroll to position [0, 288]
click at [323, 13] on p "Order before 1pm for expedited delivery." at bounding box center [260, 12] width 155 height 11
click at [461, 46] on icon "Cart" at bounding box center [459, 42] width 17 height 13
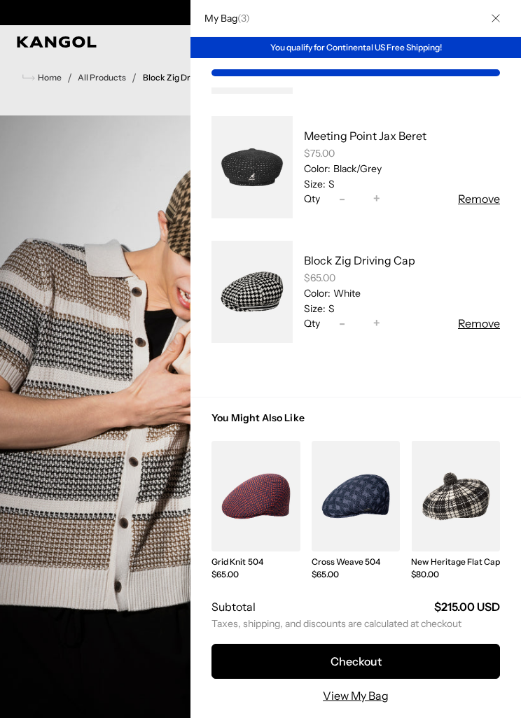
scroll to position [0, 0]
click at [260, 319] on link "My Bag" at bounding box center [251, 291] width 81 height 113
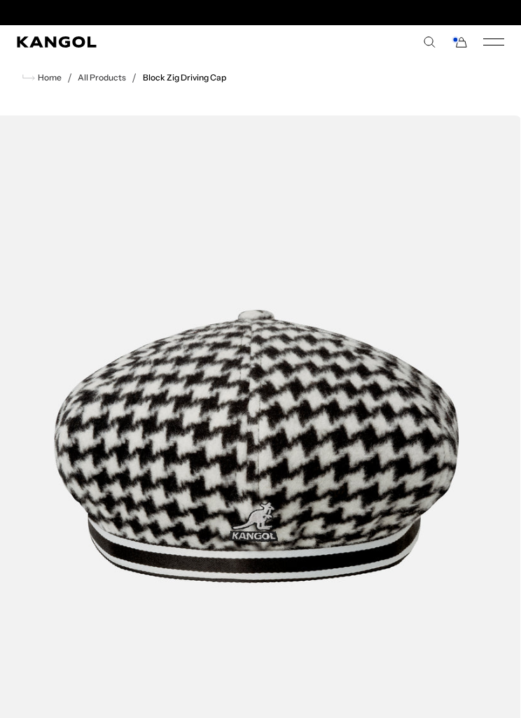
scroll to position [0, 288]
click at [454, 40] on rect "Cart" at bounding box center [455, 40] width 6 height 6
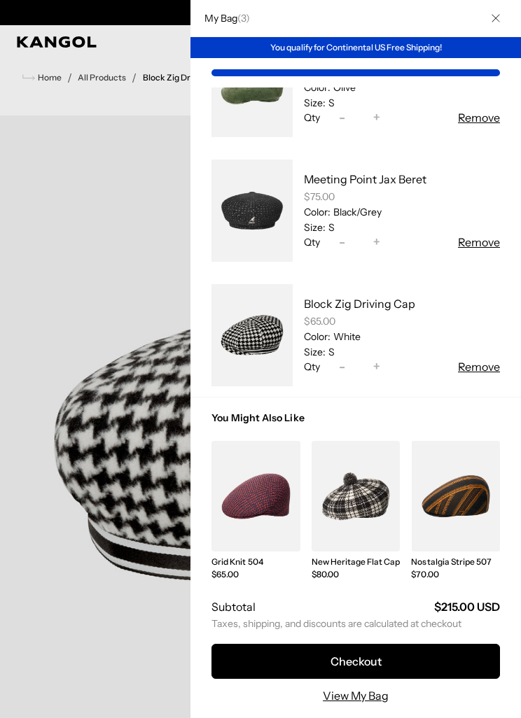
scroll to position [0, 0]
click at [484, 363] on button "Remove" at bounding box center [479, 366] width 42 height 17
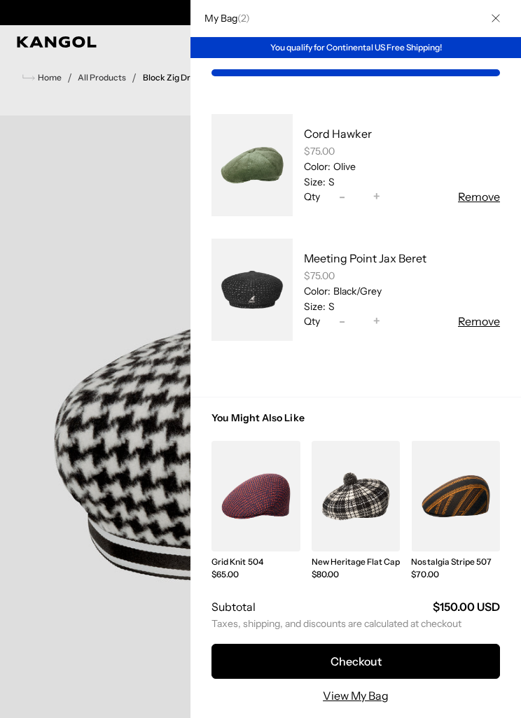
scroll to position [0, 288]
click at [403, 658] on button "Checkout" at bounding box center [355, 661] width 288 height 35
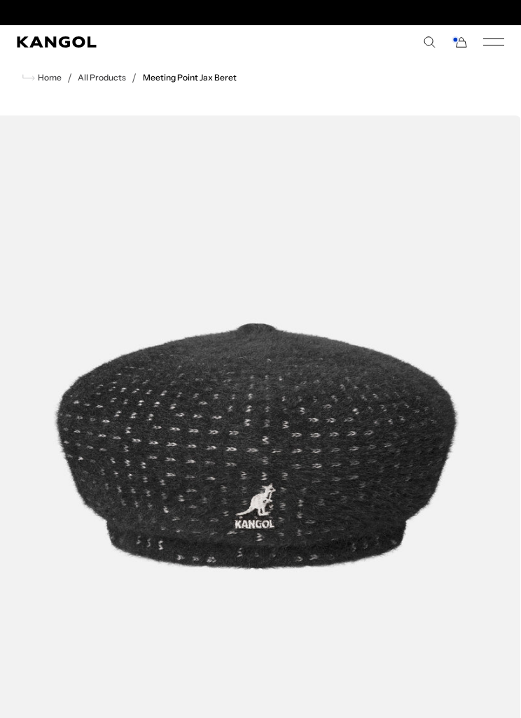
scroll to position [0, 288]
click at [428, 422] on img "1 of 3" at bounding box center [256, 447] width 529 height 662
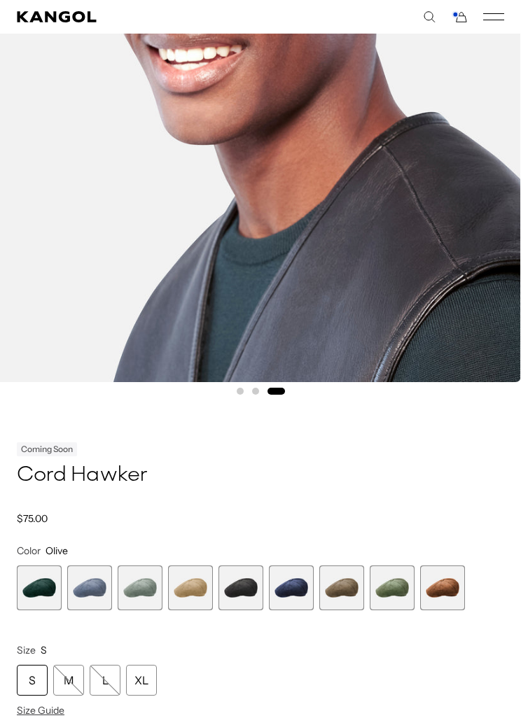
click at [384, 595] on span "8 of 9" at bounding box center [392, 588] width 45 height 45
click at [401, 578] on span "8 of 9" at bounding box center [392, 588] width 45 height 45
click at [397, 579] on span "8 of 9" at bounding box center [392, 588] width 45 height 45
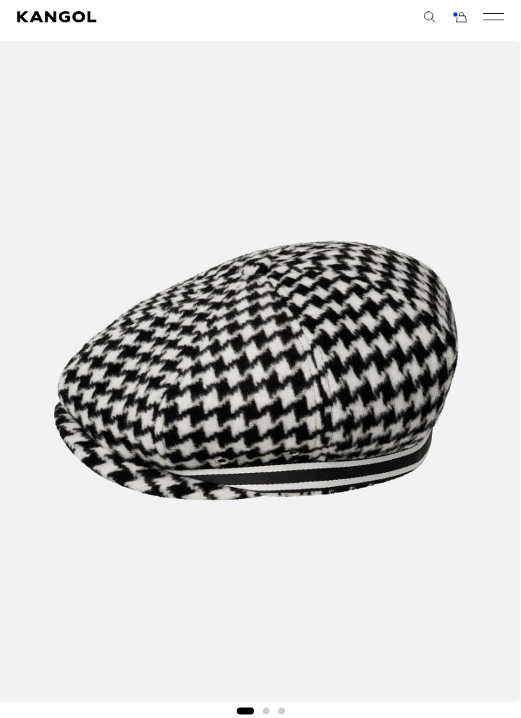
click at [291, 519] on img "1 of 3" at bounding box center [256, 372] width 529 height 662
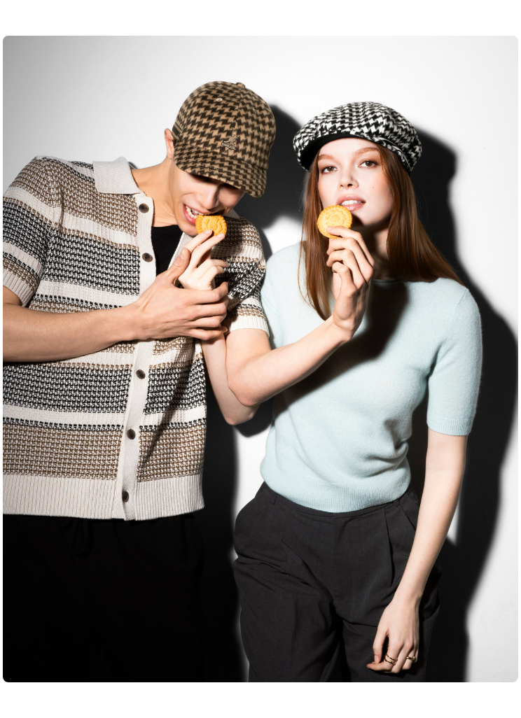
scroll to position [0, 288]
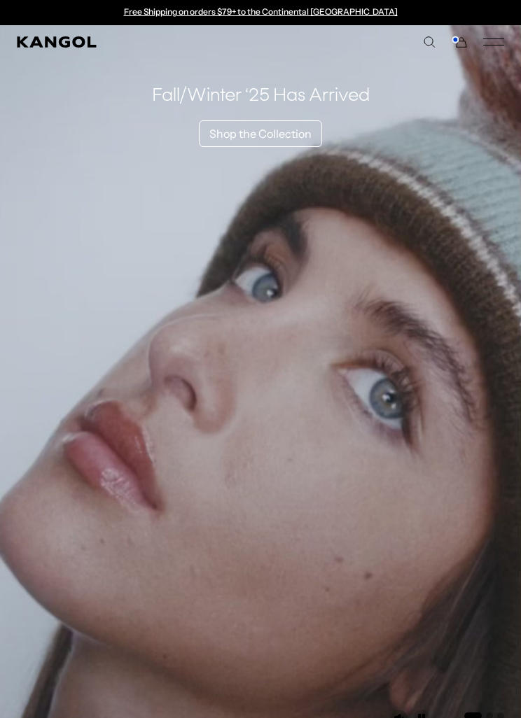
click at [498, 38] on icon "Mobile Menu" at bounding box center [493, 42] width 21 height 13
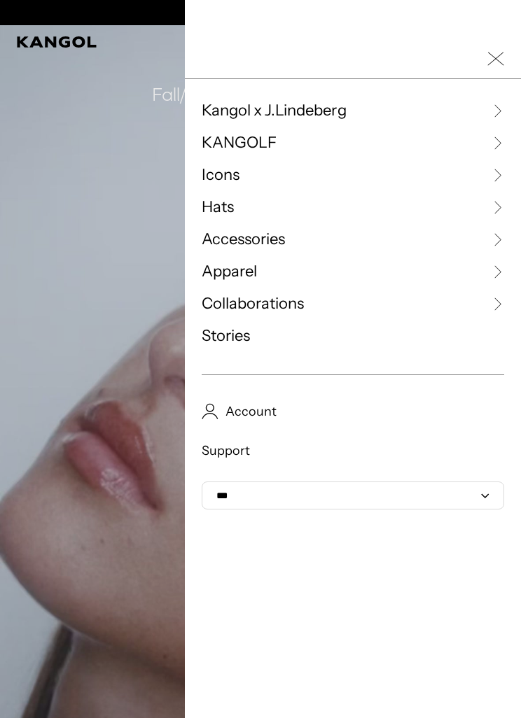
scroll to position [0, 288]
click at [249, 179] on link "Icons" at bounding box center [353, 175] width 302 height 21
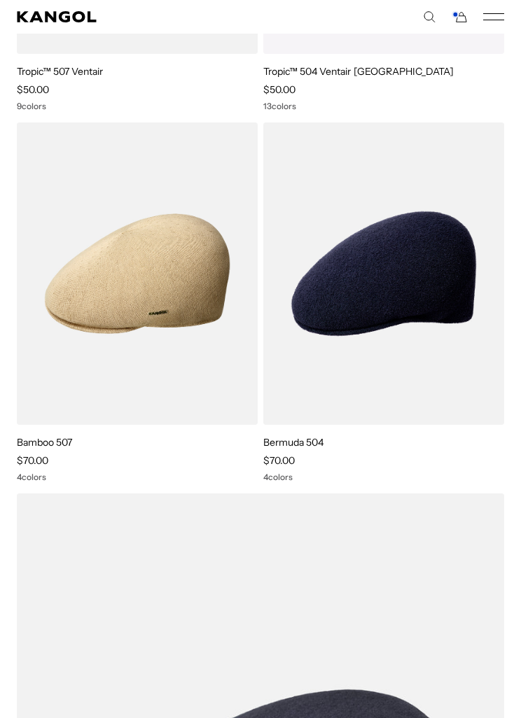
scroll to position [3379, 0]
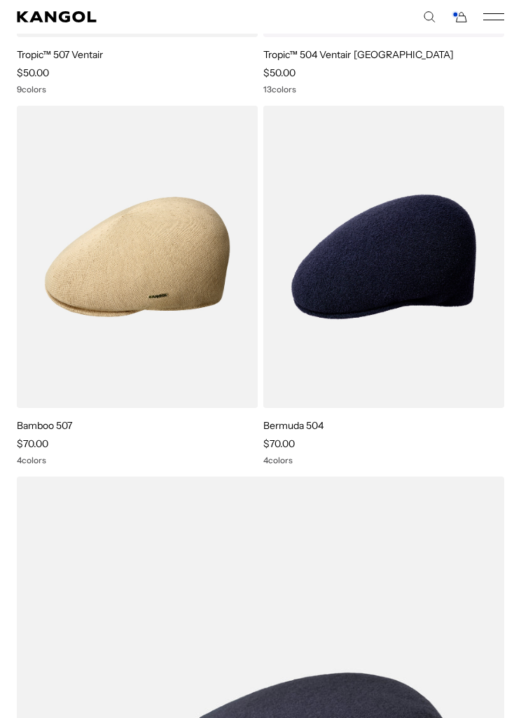
click at [0, 0] on img at bounding box center [0, 0] width 0 height 0
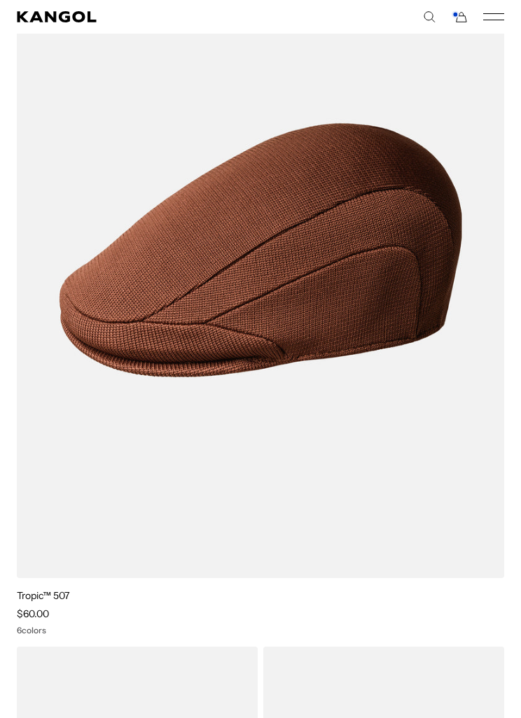
scroll to position [713, 0]
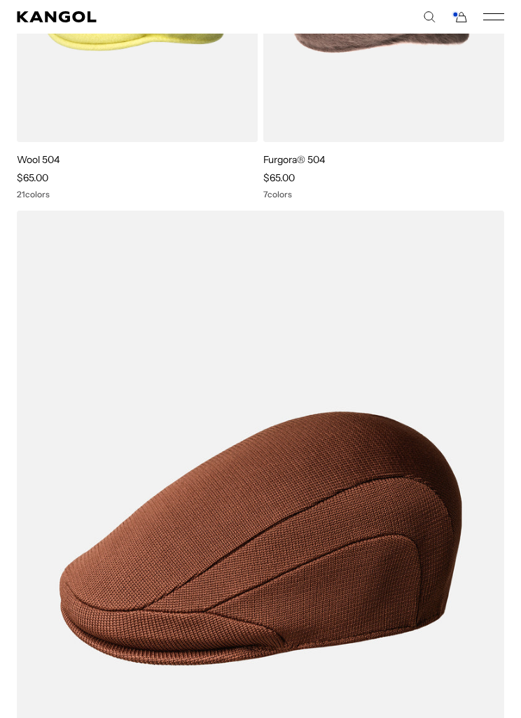
click at [489, 6] on comp-header "Kangol x J.Lindeberg Kangol x J.Lindeberg Men's Shop All Headwear Tops Outerwea…" at bounding box center [260, 17] width 521 height 34
click at [495, 17] on icon "Mobile Menu" at bounding box center [493, 17] width 21 height 13
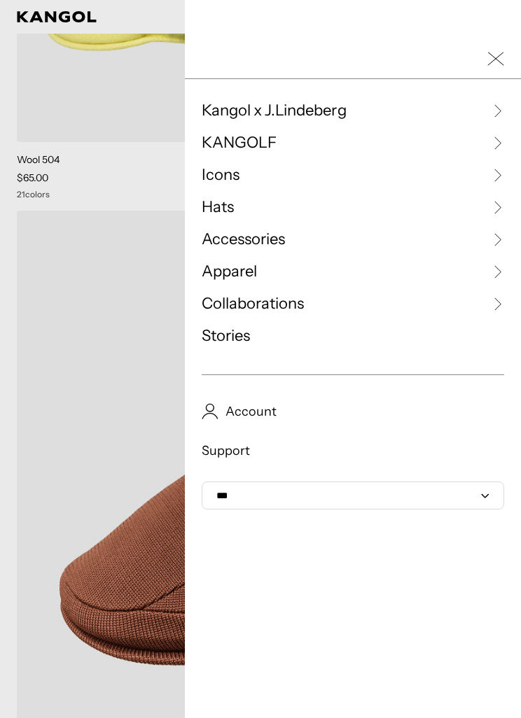
click at [263, 215] on link "Hats" at bounding box center [353, 207] width 302 height 21
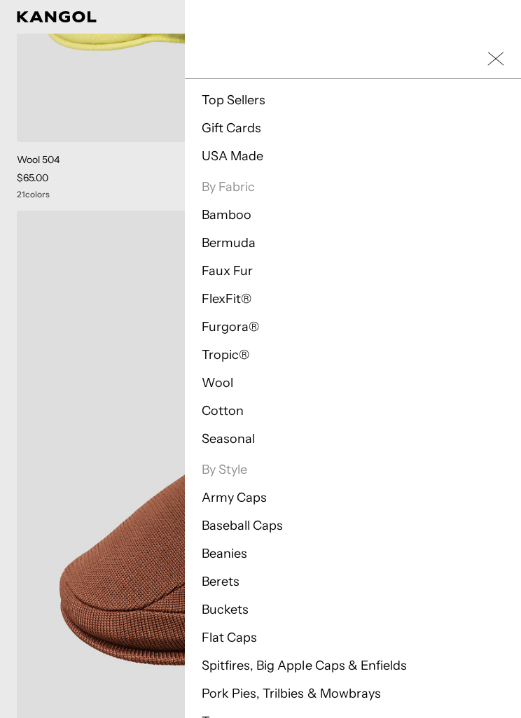
scroll to position [106, 0]
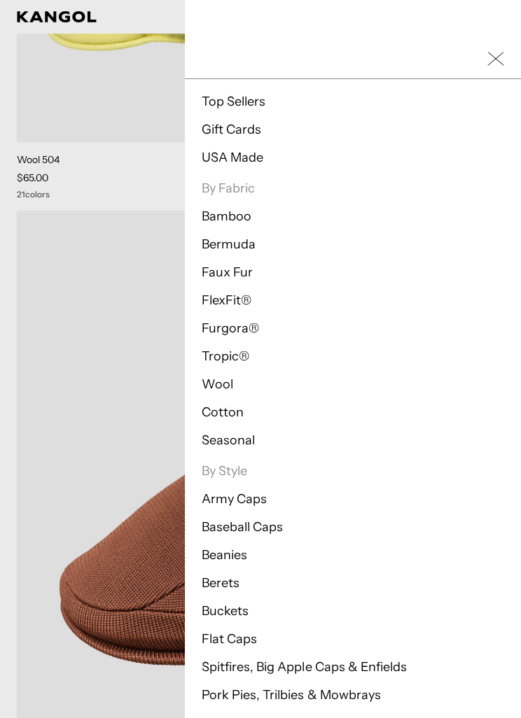
click at [276, 505] on li "Army Caps" at bounding box center [353, 499] width 302 height 17
click at [251, 487] on li "By Style Army Caps Baseball Caps Beanies Berets Buckets Flat Caps Spitfires, Bi…" at bounding box center [353, 597] width 302 height 269
click at [252, 498] on link "Army Caps" at bounding box center [234, 498] width 65 height 15
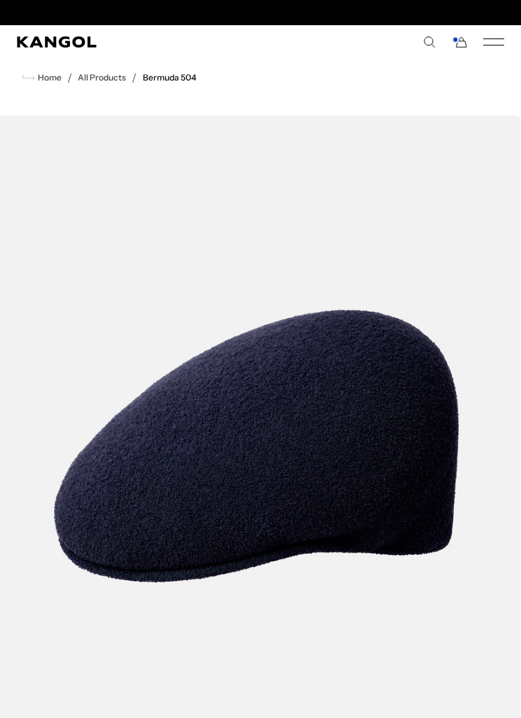
scroll to position [0, 288]
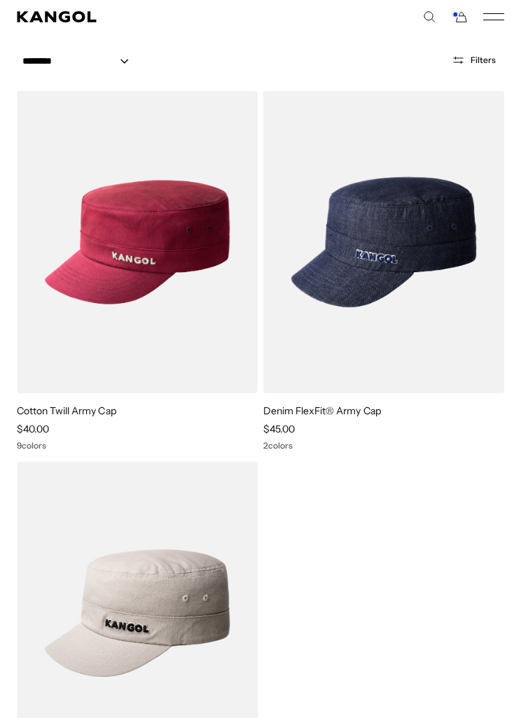
scroll to position [90, 0]
click at [463, 14] on icon "Cart" at bounding box center [461, 18] width 10 height 10
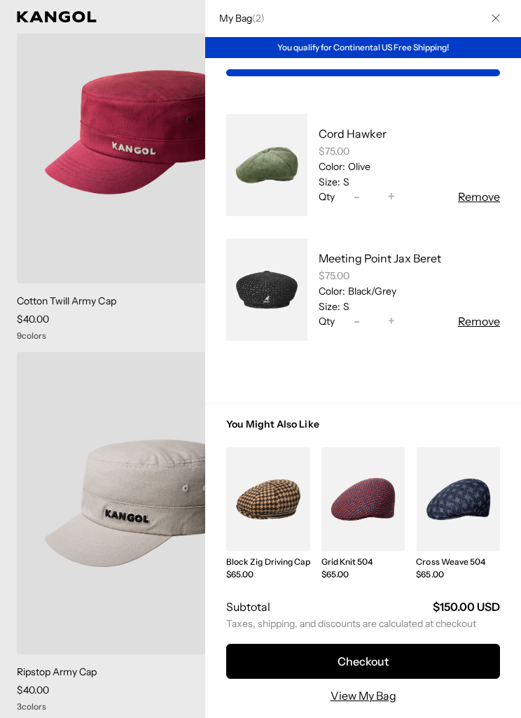
scroll to position [0, 0]
click at [196, 26] on div at bounding box center [260, 359] width 521 height 718
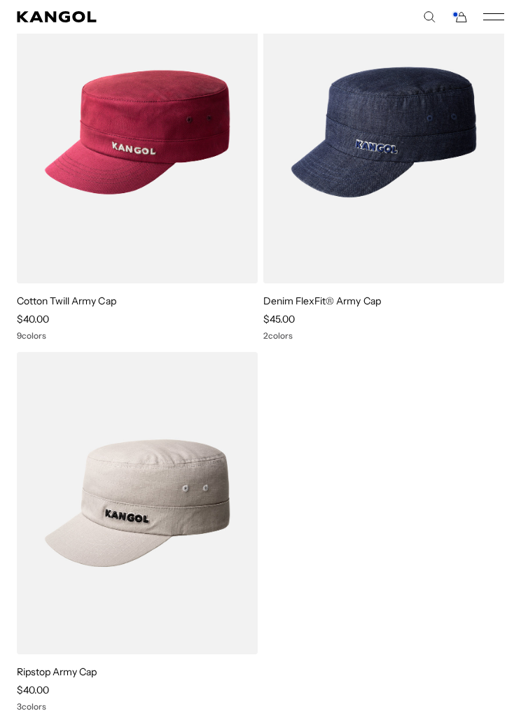
click at [373, 491] on ol "Cotton Twill Army Cap Sale Price $40.00 9 colors Denim FlexFit® Army Cap Sale P…" at bounding box center [260, 346] width 487 height 731
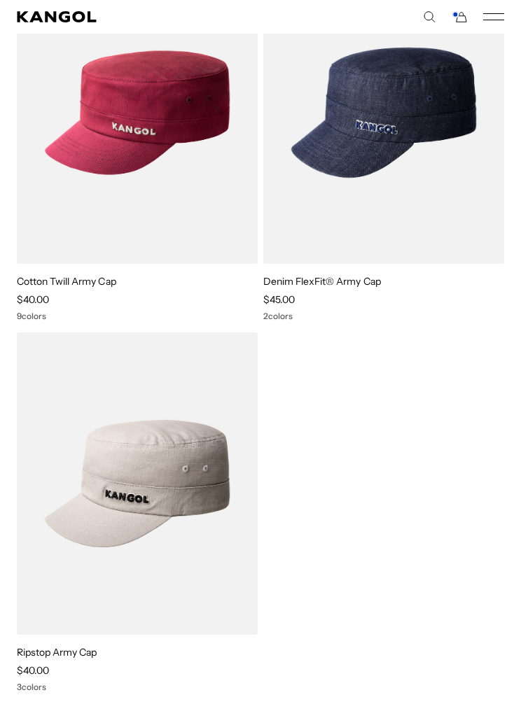
scroll to position [0, 288]
click at [0, 0] on img at bounding box center [0, 0] width 0 height 0
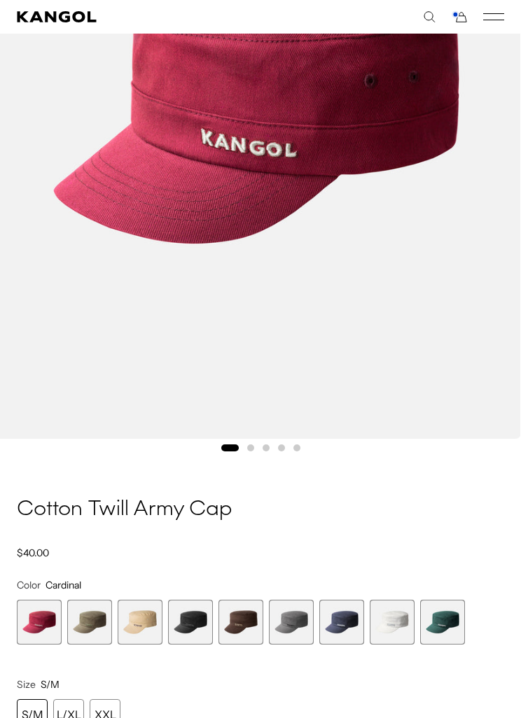
click at [250, 641] on span "5 of 9" at bounding box center [240, 622] width 45 height 45
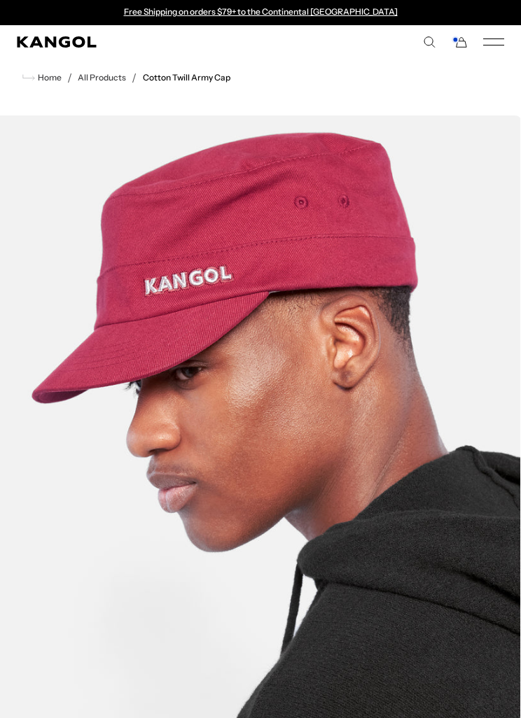
click at [456, 37] on rect "Cart" at bounding box center [455, 40] width 6 height 6
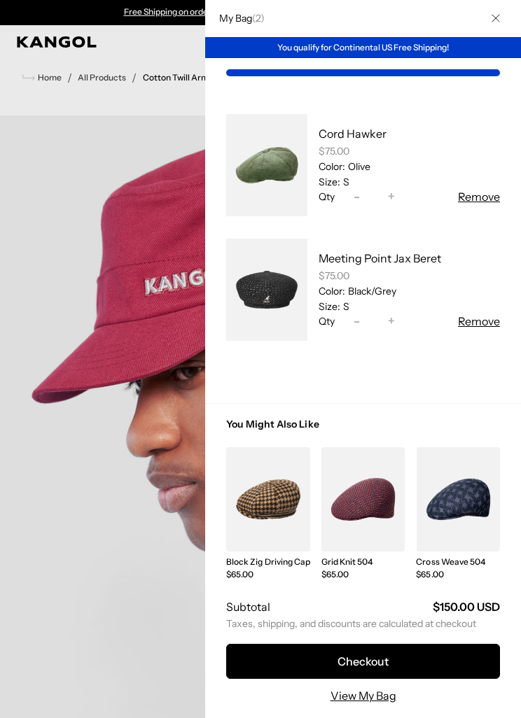
click at [273, 193] on link "My Bag" at bounding box center [266, 165] width 81 height 113
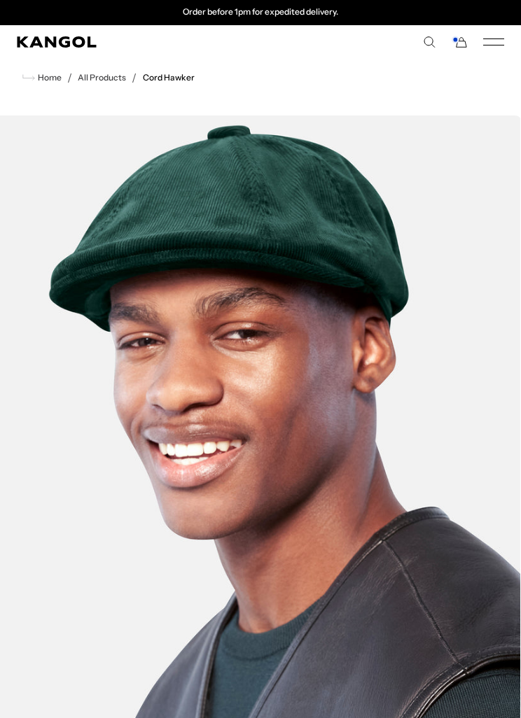
click at [456, 40] on rect "Cart" at bounding box center [455, 40] width 6 height 6
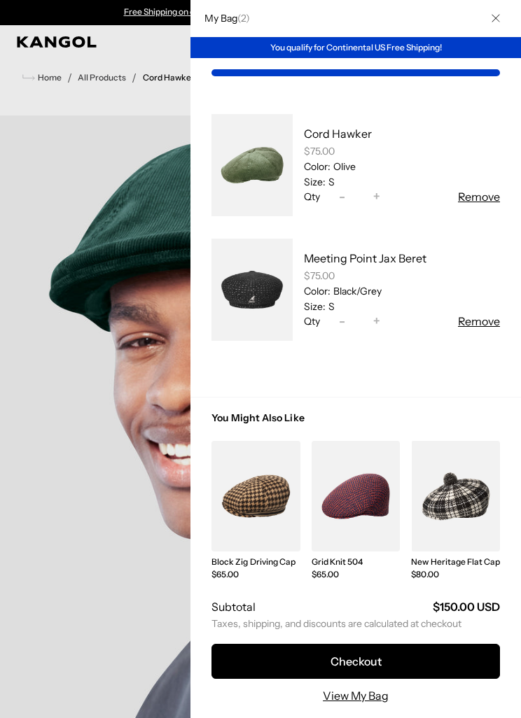
click at [403, 671] on button "Checkout" at bounding box center [355, 661] width 288 height 35
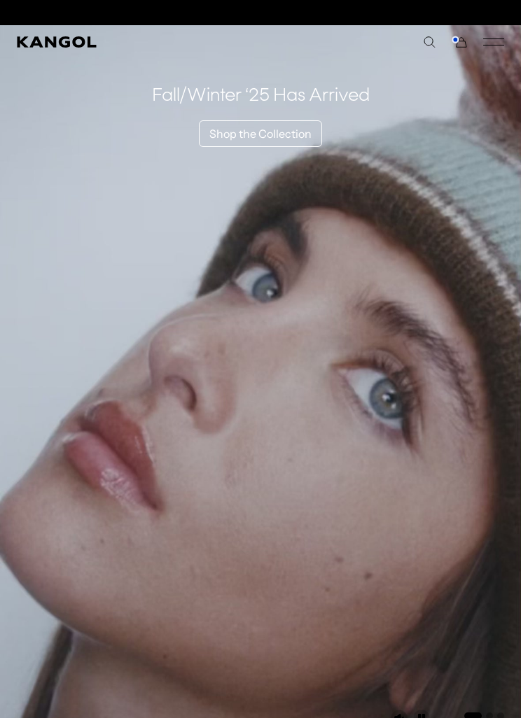
scroll to position [0, 288]
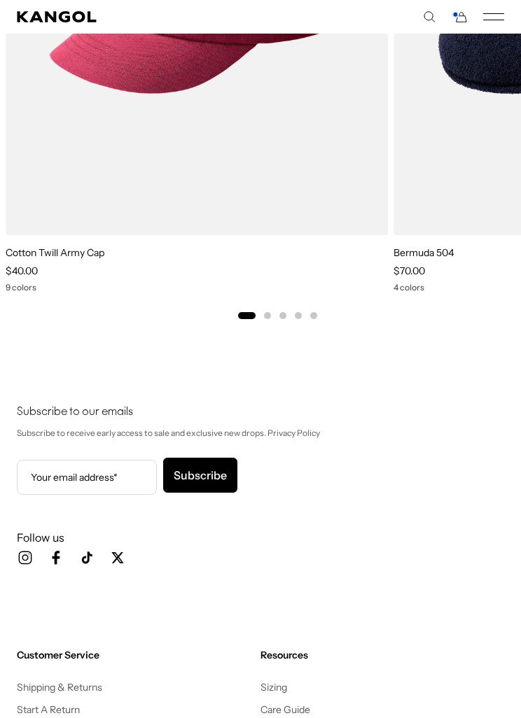
scroll to position [5211, 0]
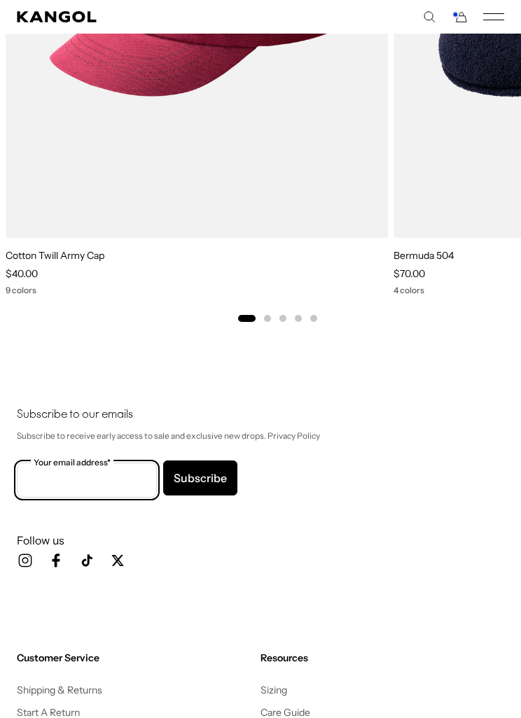
click at [128, 498] on input "Your email address*" at bounding box center [87, 480] width 140 height 35
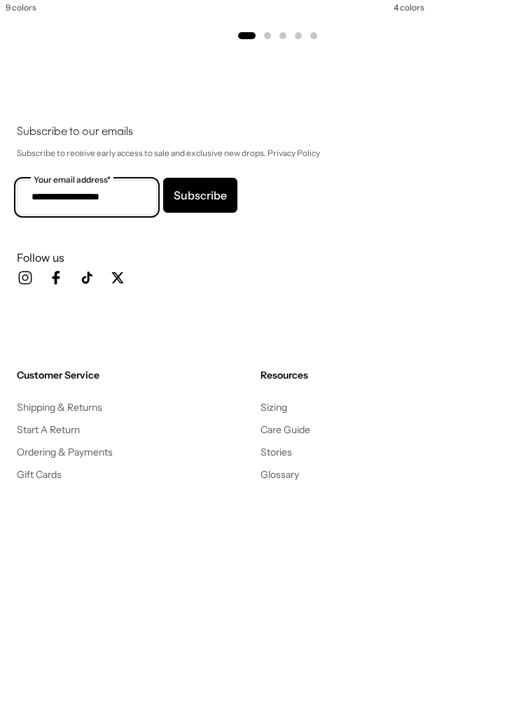
scroll to position [0, 0]
type input "**********"
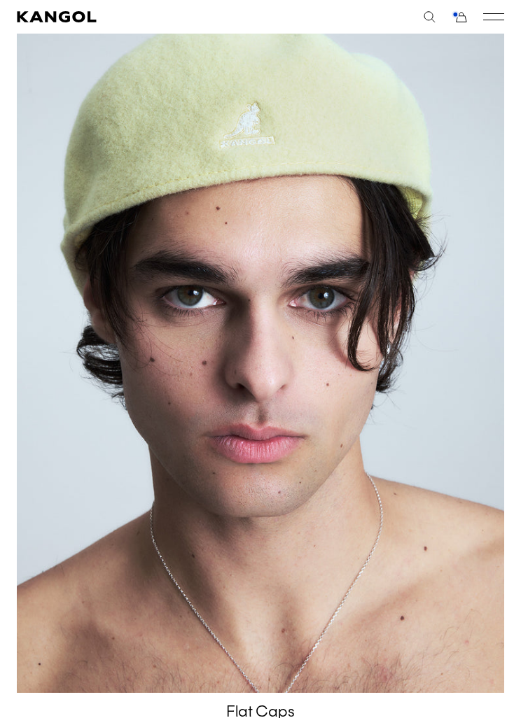
scroll to position [4098, 0]
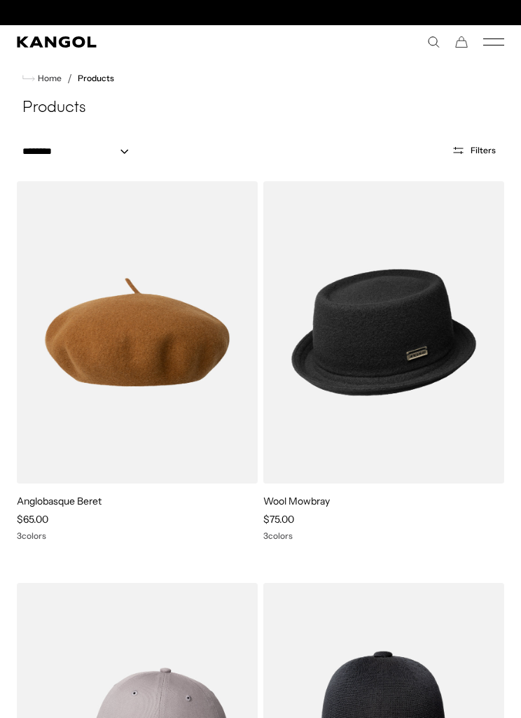
scroll to position [0, 288]
click at [428, 41] on use "Search here" at bounding box center [433, 42] width 11 height 11
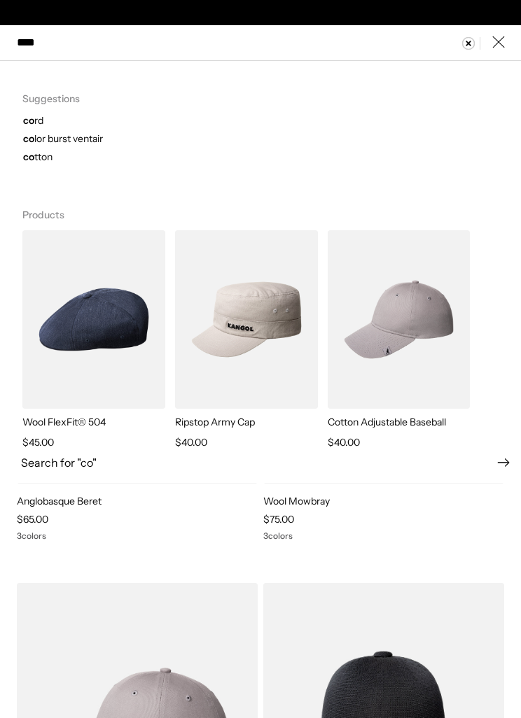
scroll to position [0, 0]
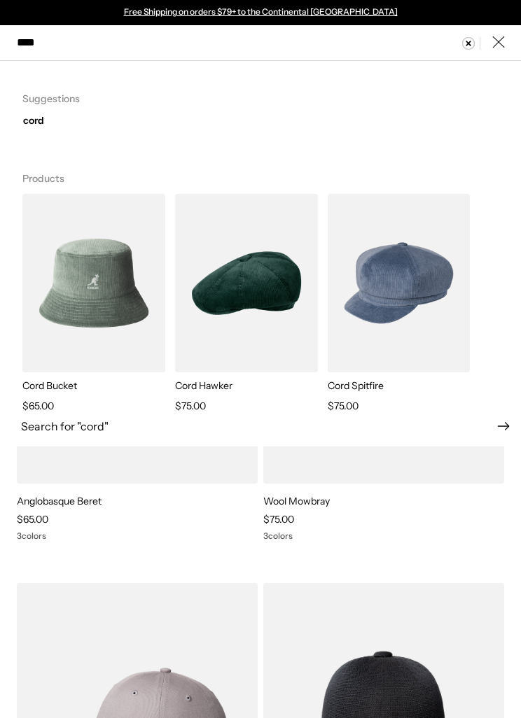
type input "****"
click at [206, 319] on img "Search here" at bounding box center [246, 283] width 143 height 179
click at [326, 8] on link "Free Shipping on orders $79+ to the Continental [GEOGRAPHIC_DATA]" at bounding box center [261, 11] width 274 height 11
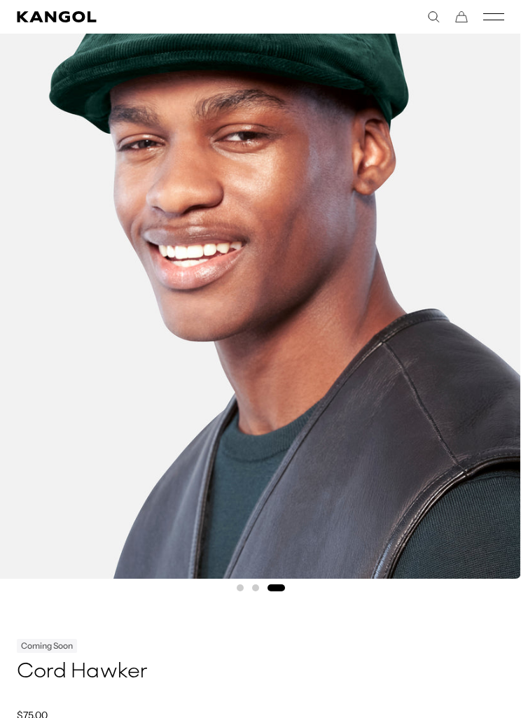
scroll to position [300, 0]
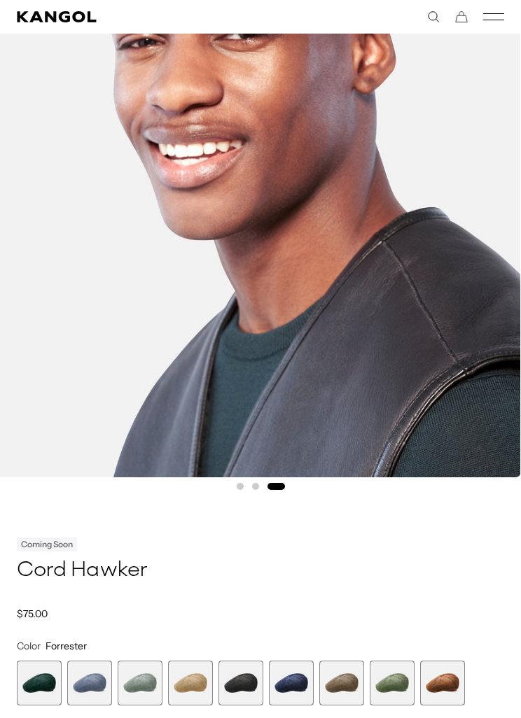
click at [398, 691] on span "8 of 9" at bounding box center [392, 683] width 45 height 45
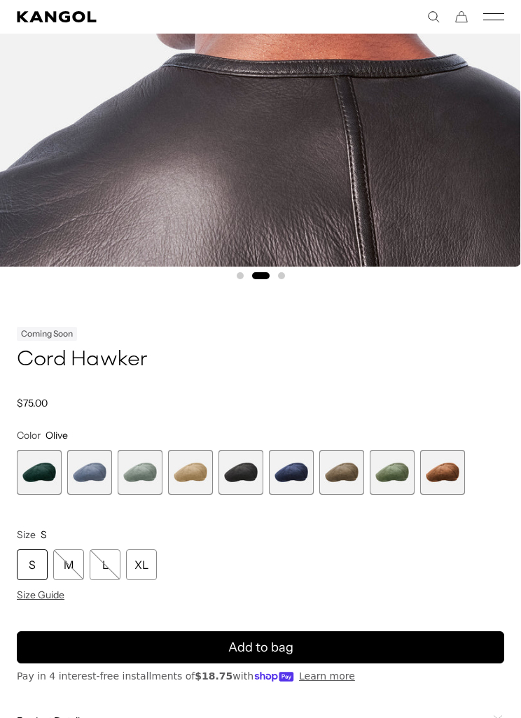
scroll to position [510, 0]
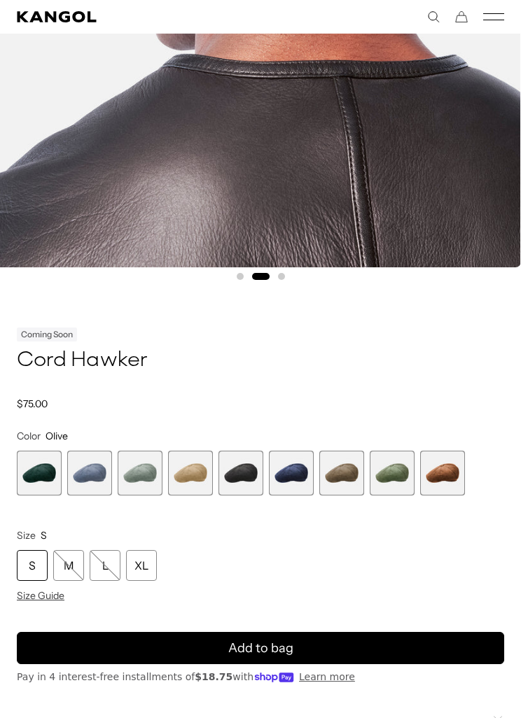
click at [300, 477] on span "6 of 9" at bounding box center [291, 473] width 45 height 45
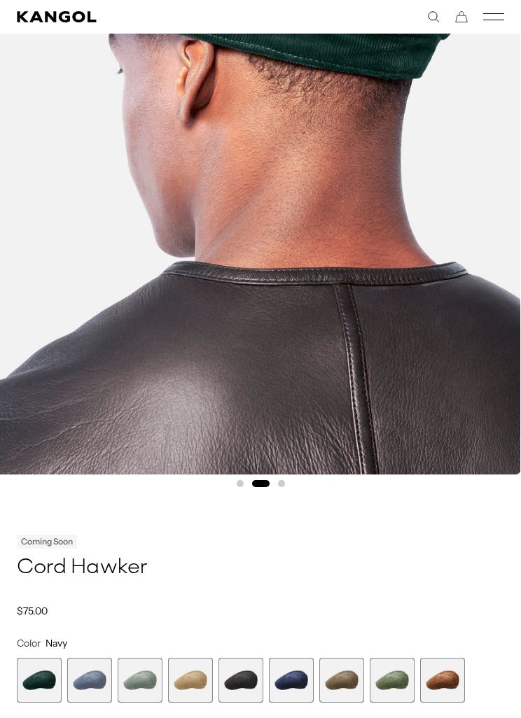
scroll to position [335, 0]
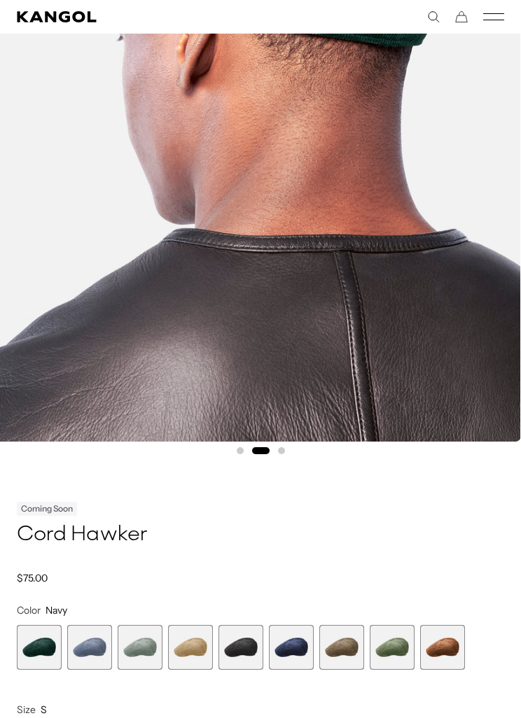
click at [405, 640] on span "8 of 9" at bounding box center [392, 647] width 45 height 45
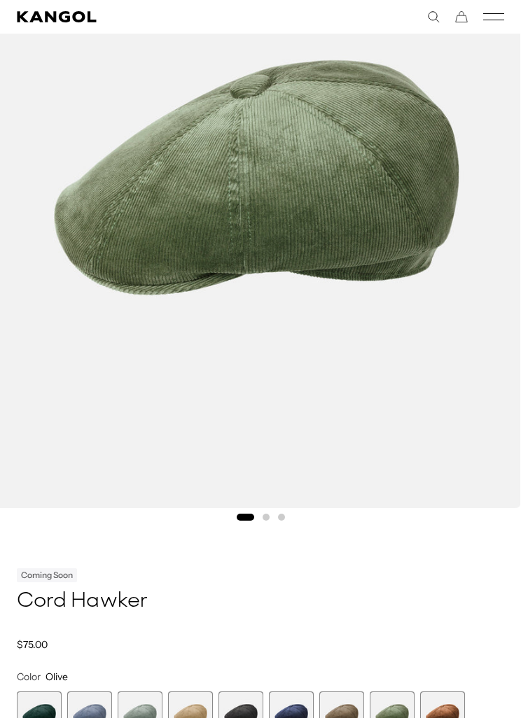
scroll to position [308, 0]
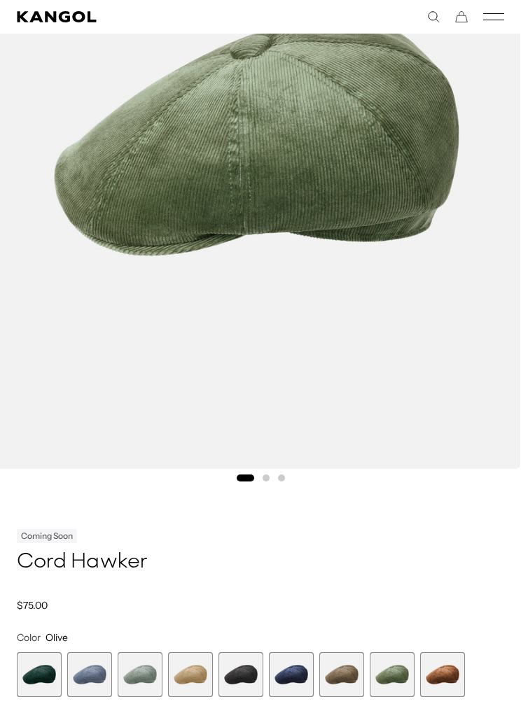
click at [303, 686] on span "6 of 9" at bounding box center [291, 674] width 45 height 45
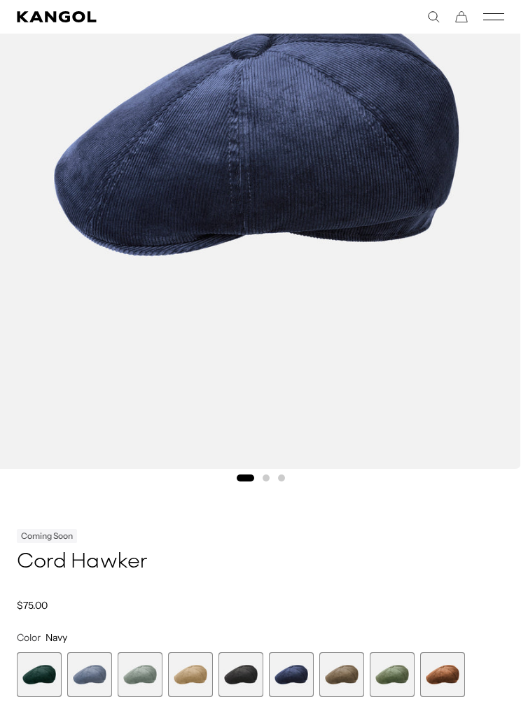
click at [246, 681] on span "5 of 9" at bounding box center [240, 674] width 45 height 45
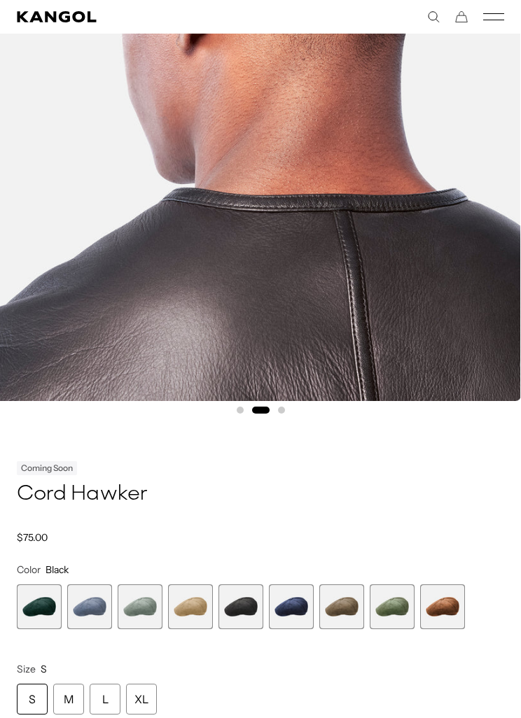
scroll to position [379, 0]
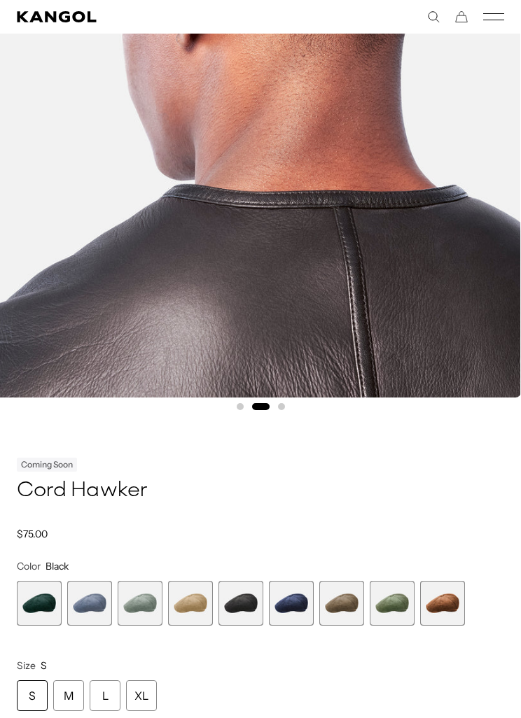
click at [394, 606] on span "8 of 9" at bounding box center [392, 603] width 45 height 45
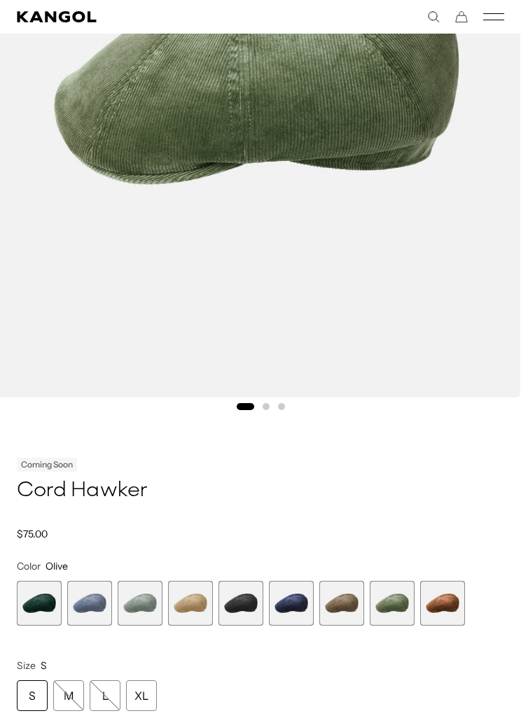
click at [50, 600] on span "1 of 9" at bounding box center [39, 603] width 45 height 45
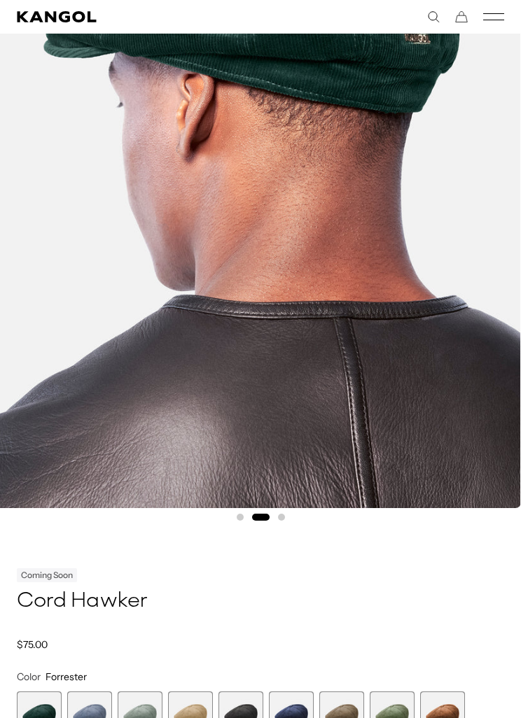
scroll to position [0, 288]
click at [398, 717] on span "8 of 9" at bounding box center [392, 714] width 45 height 45
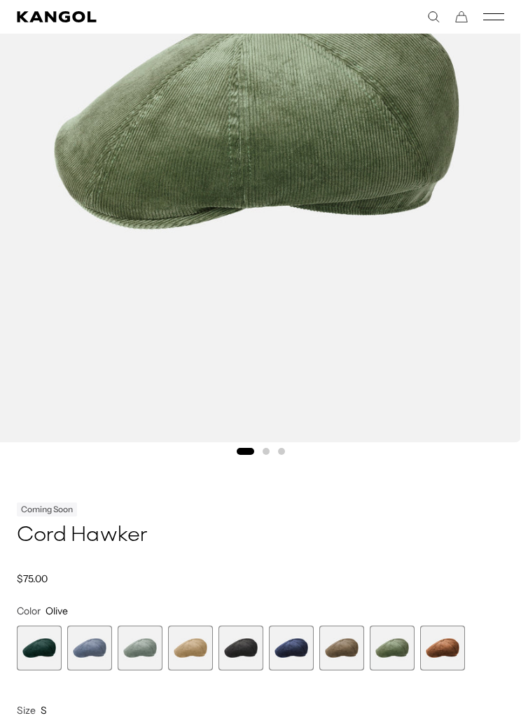
scroll to position [337, 0]
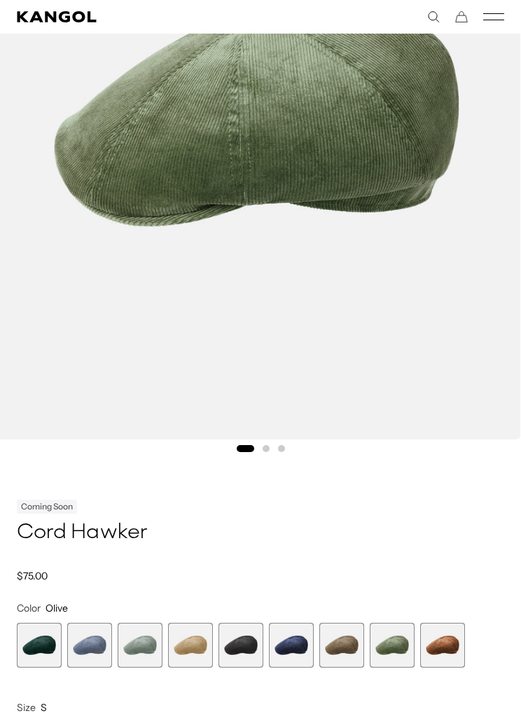
click at [204, 652] on span "4 of 9" at bounding box center [190, 645] width 45 height 45
